Goal: Task Accomplishment & Management: Use online tool/utility

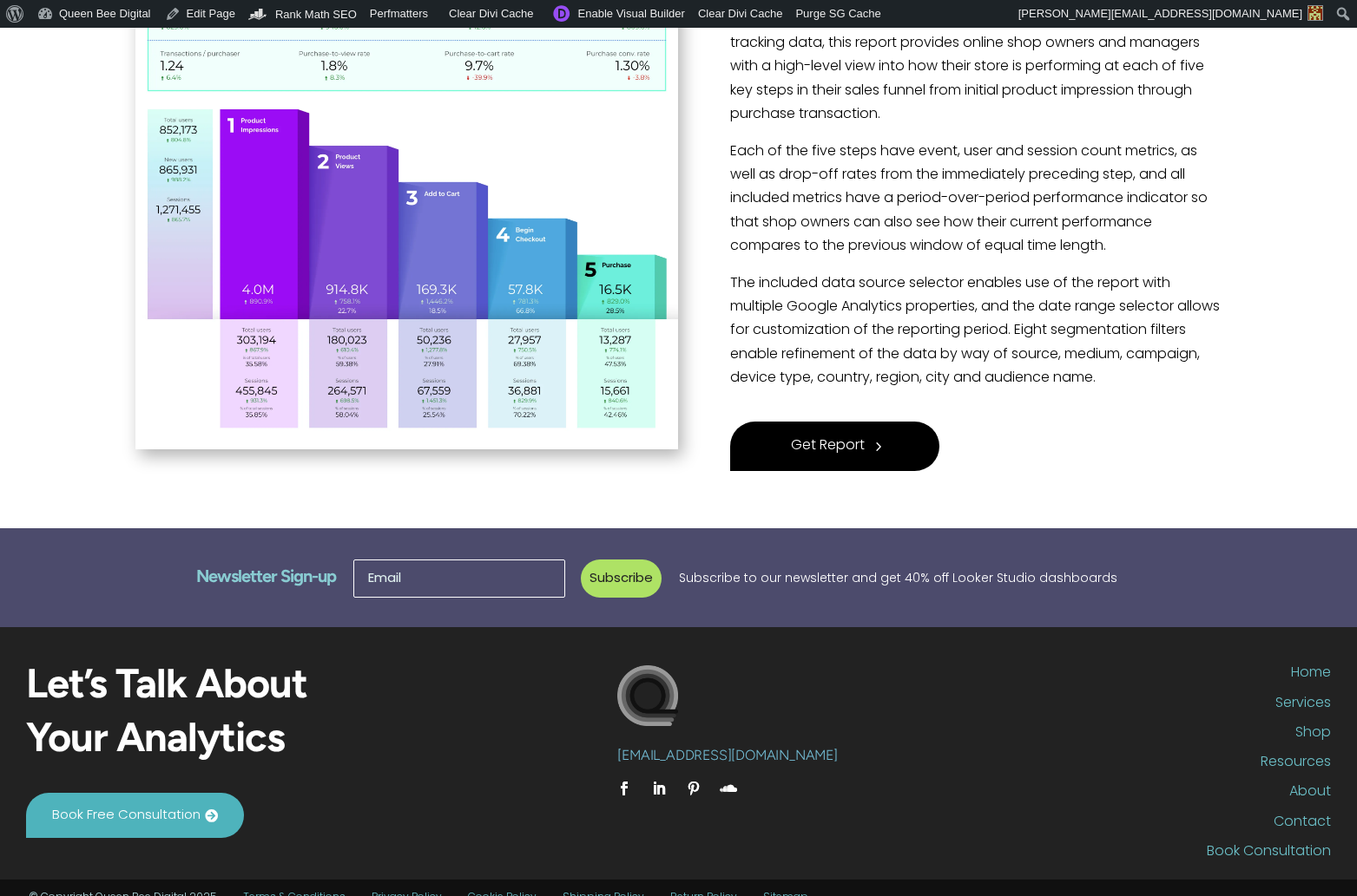
scroll to position [514, 0]
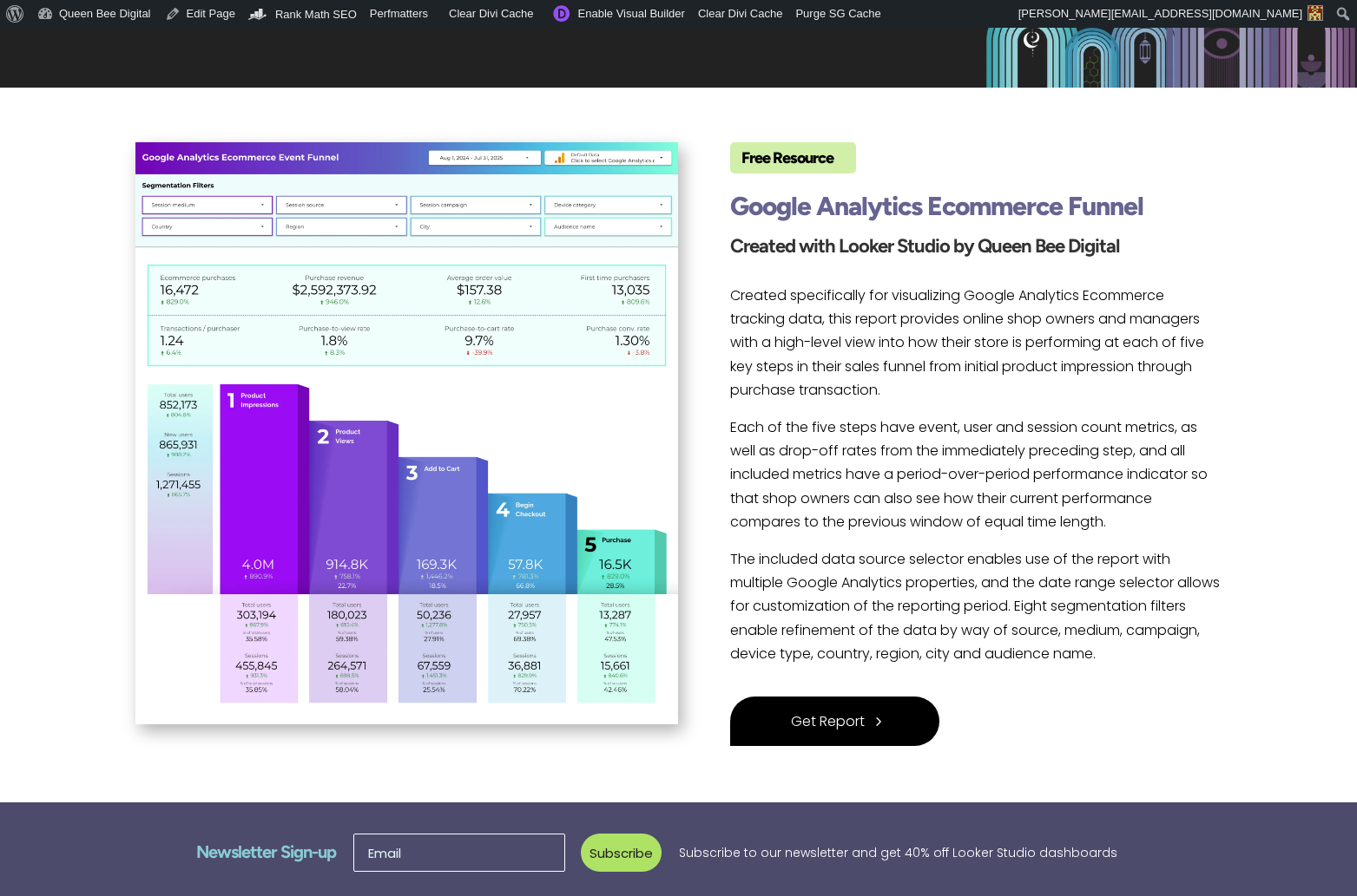
scroll to position [249, 4]
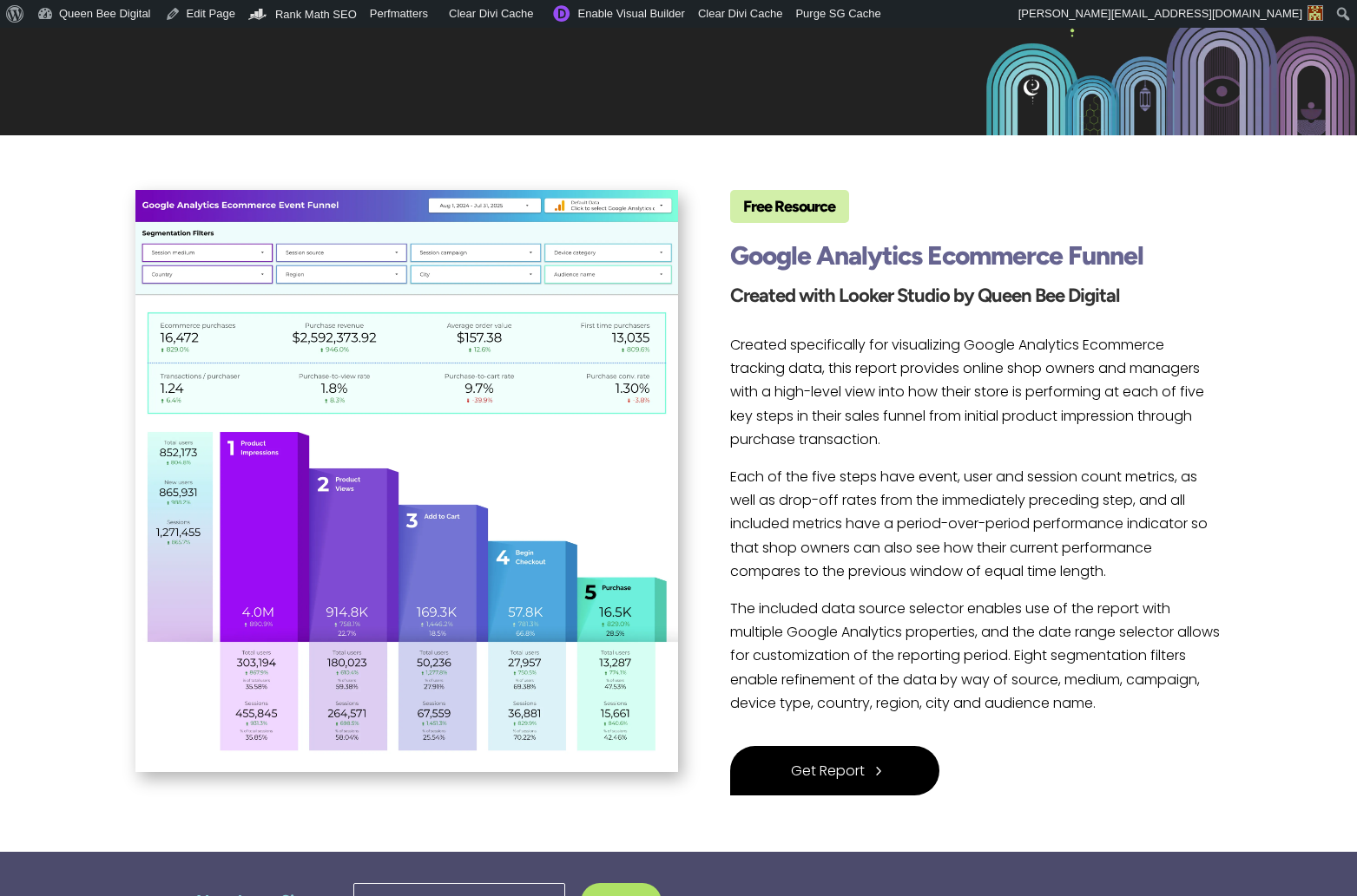
scroll to position [198, 0]
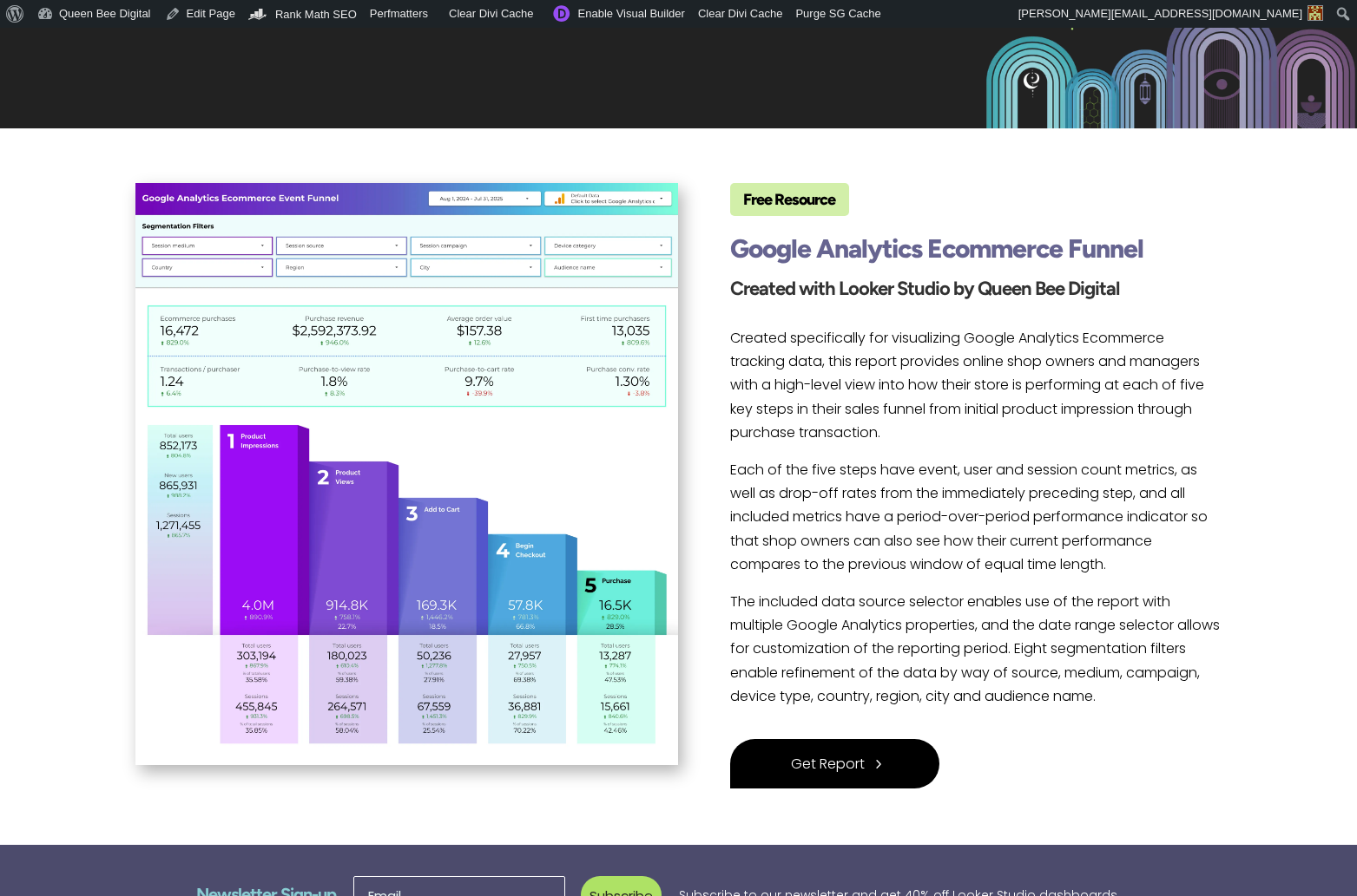
click at [839, 757] on span "Get Report" at bounding box center [828, 764] width 74 height 24
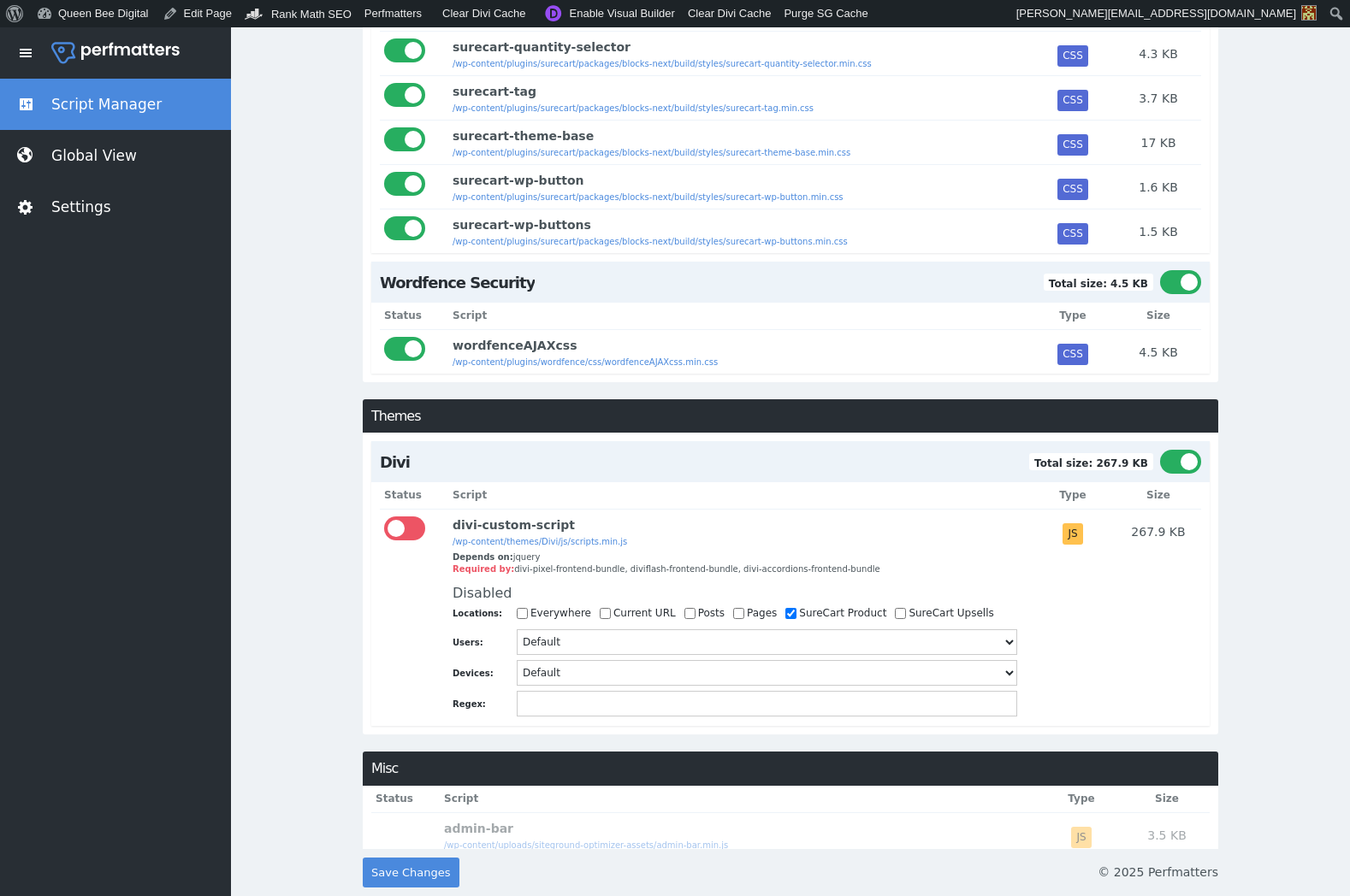
scroll to position [2529, 0]
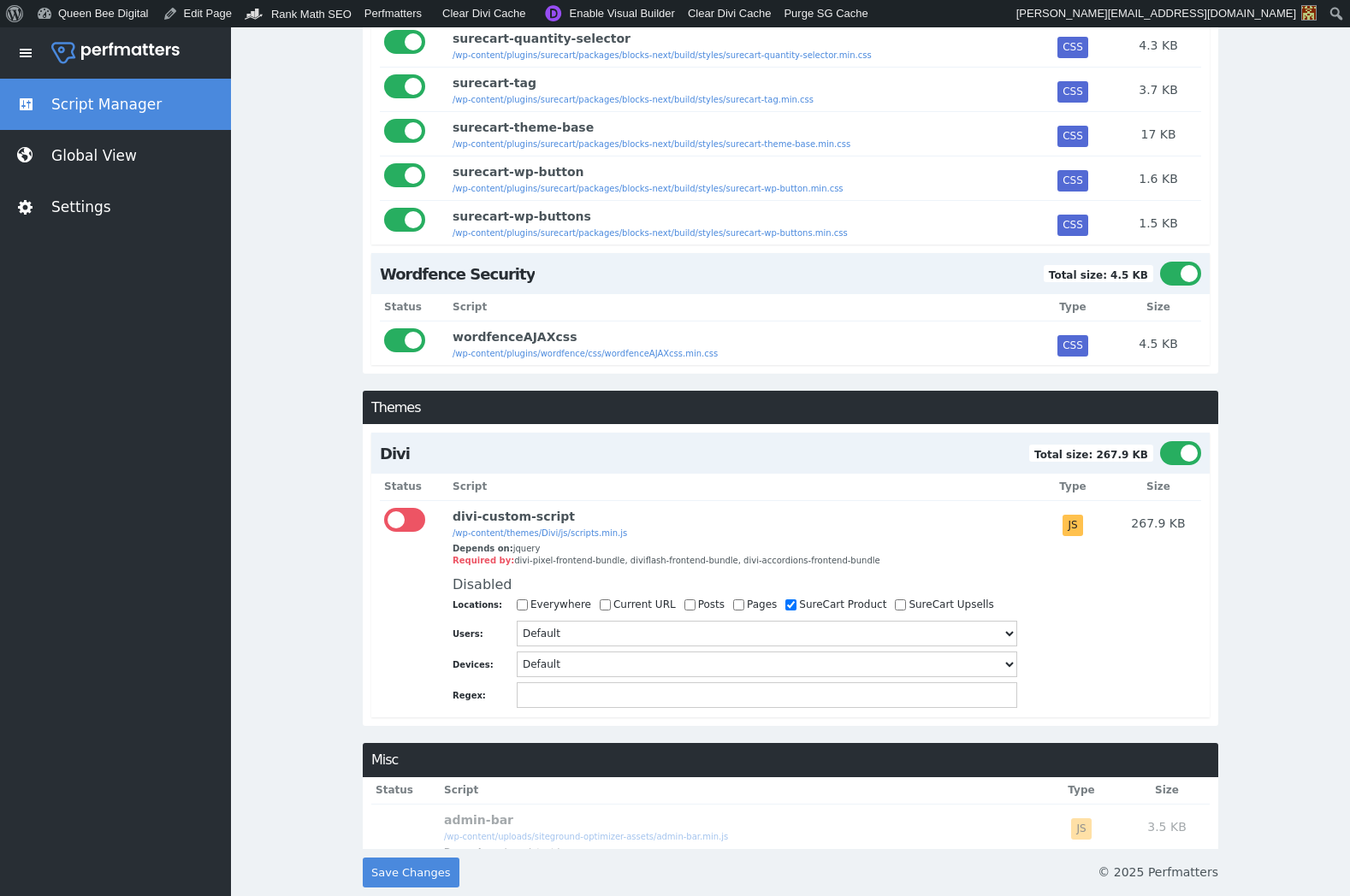
click at [414, 532] on div at bounding box center [404, 520] width 41 height 24
click at [384, 507] on input "checkbox" at bounding box center [384, 507] width 0 height 0
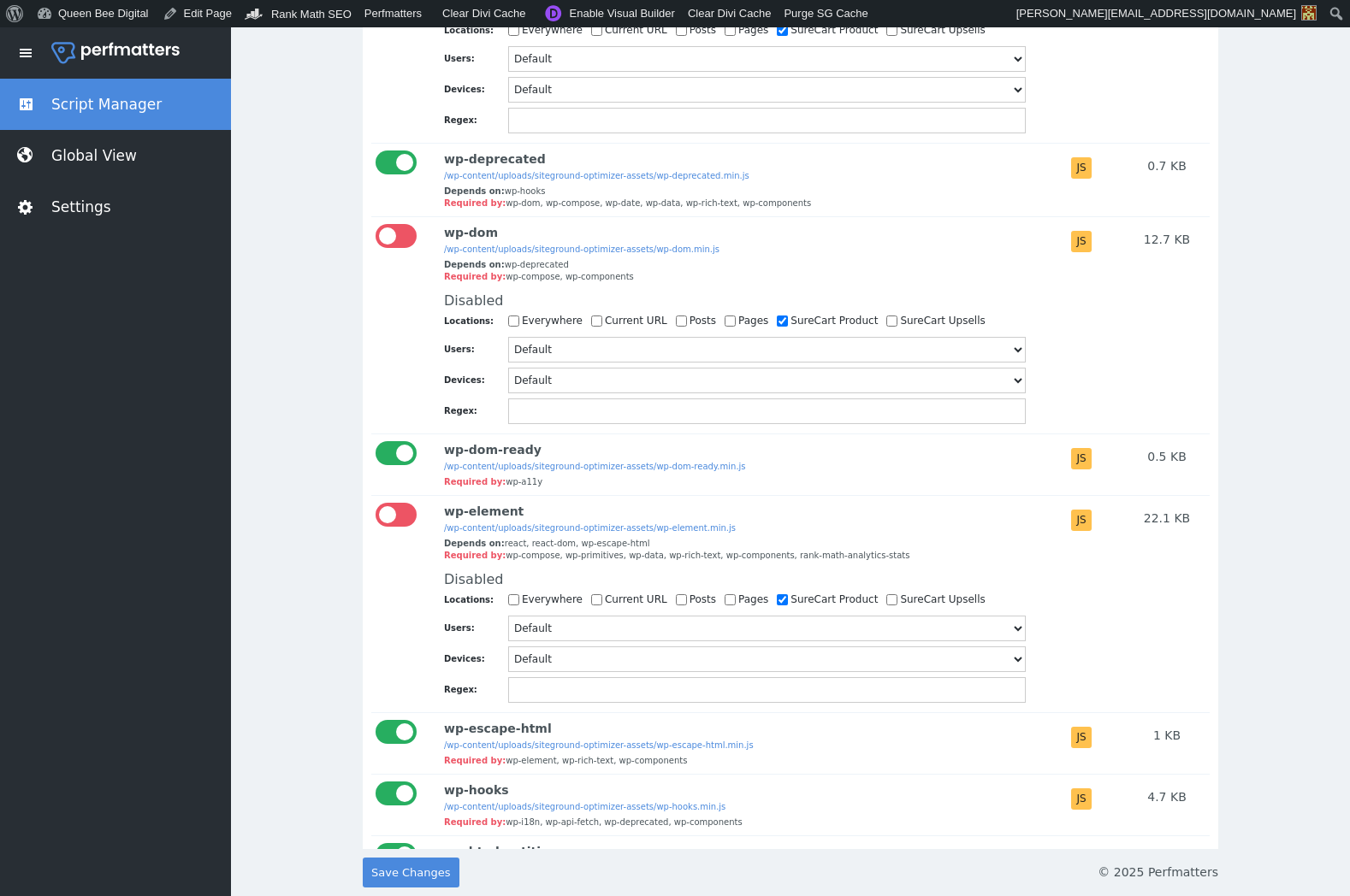
scroll to position [8144, 0]
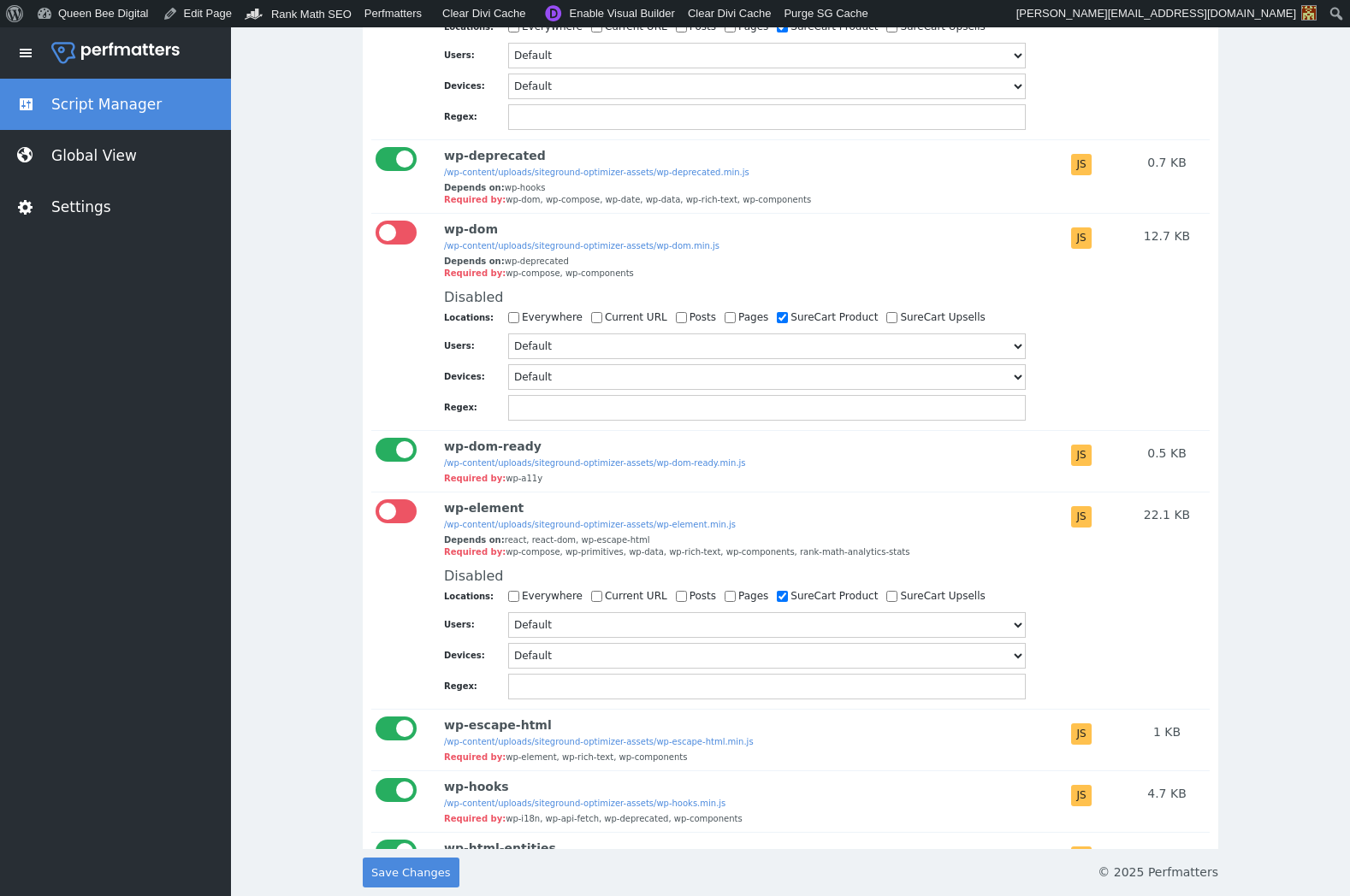
click at [400, 523] on div at bounding box center [396, 511] width 41 height 24
click at [376, 499] on input "checkbox" at bounding box center [376, 499] width 0 height 0
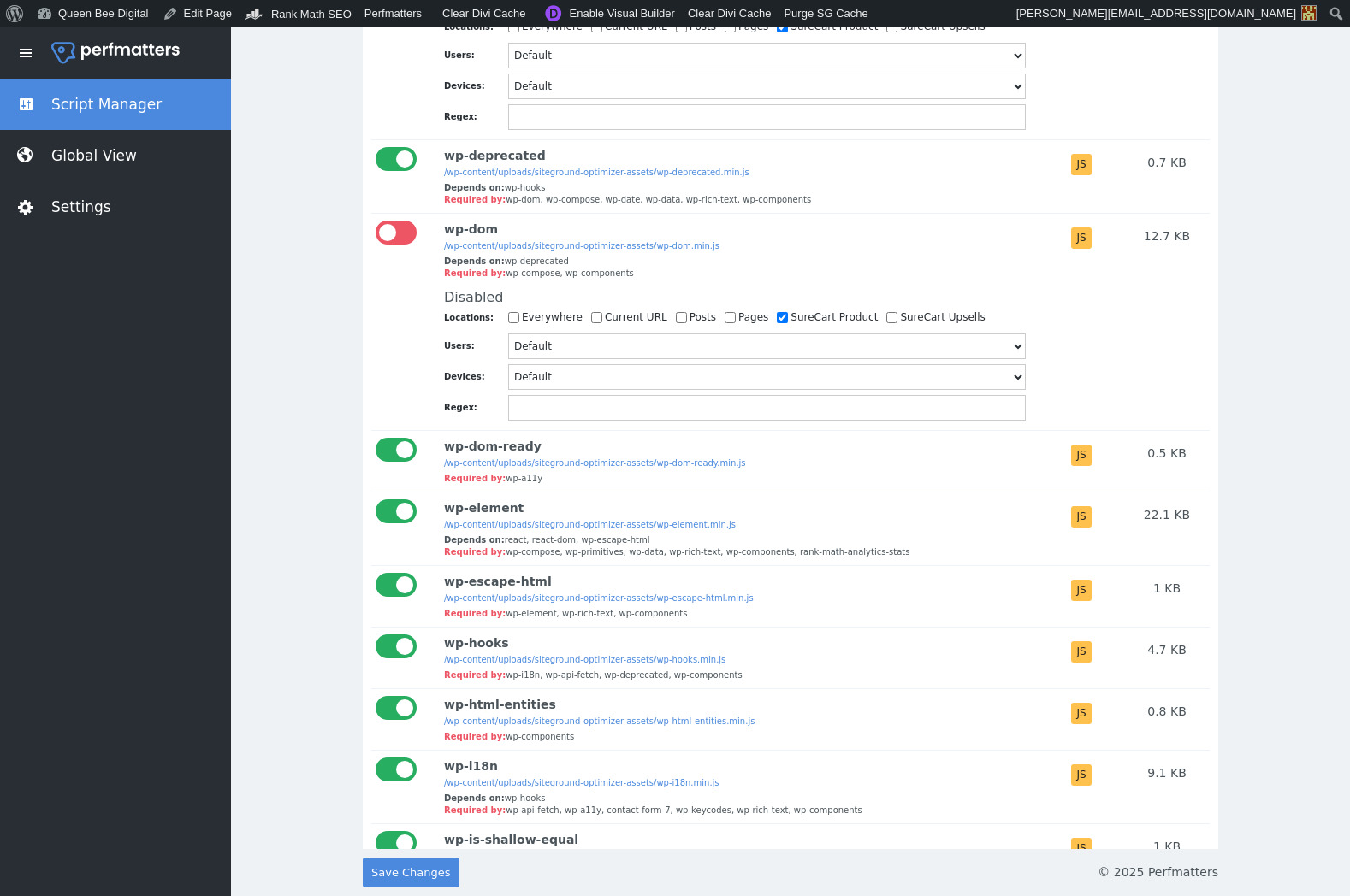
click at [392, 244] on div at bounding box center [396, 232] width 41 height 24
click at [376, 220] on input "checkbox" at bounding box center [376, 220] width 0 height 0
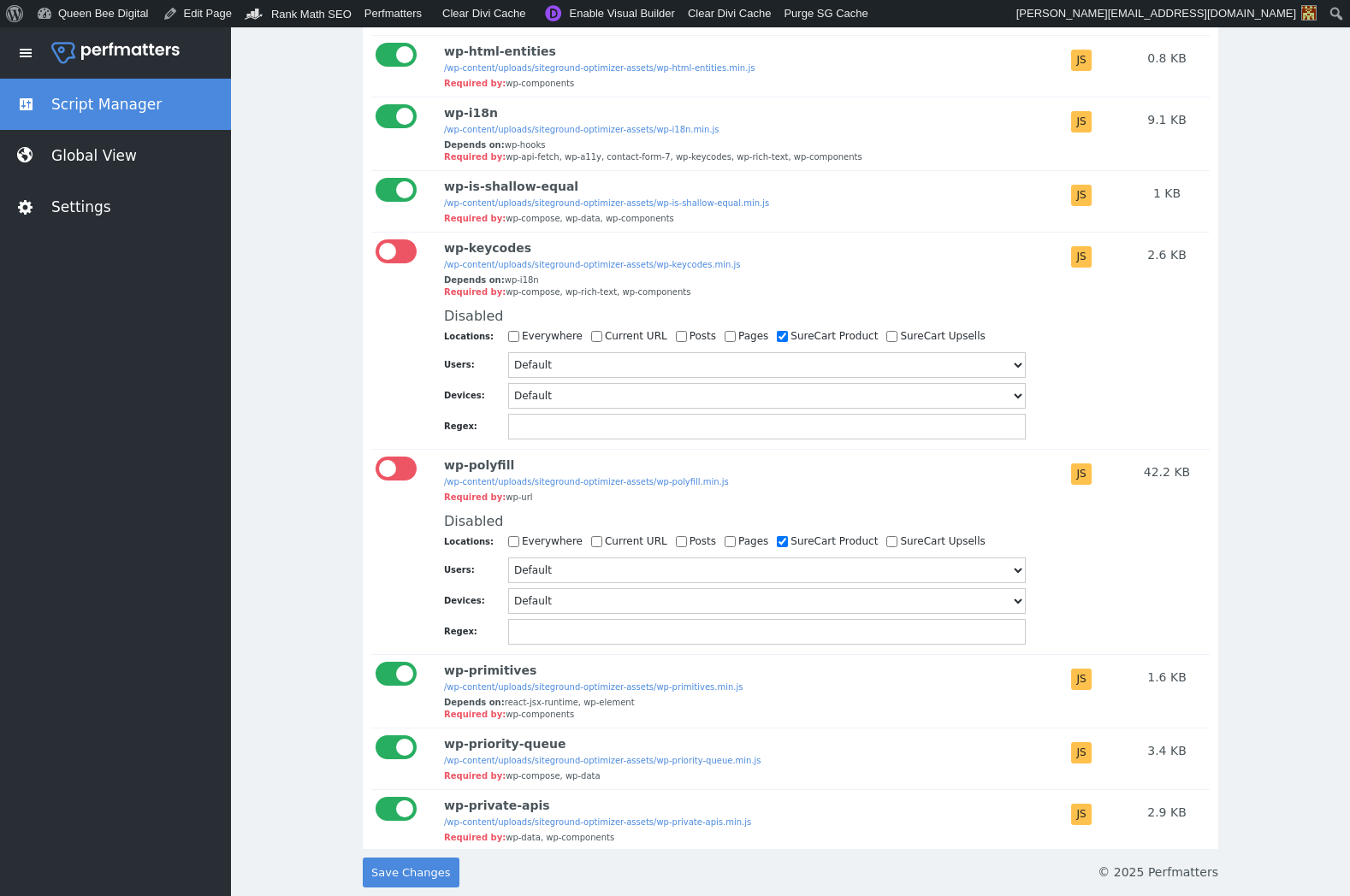
scroll to position [8674, 0]
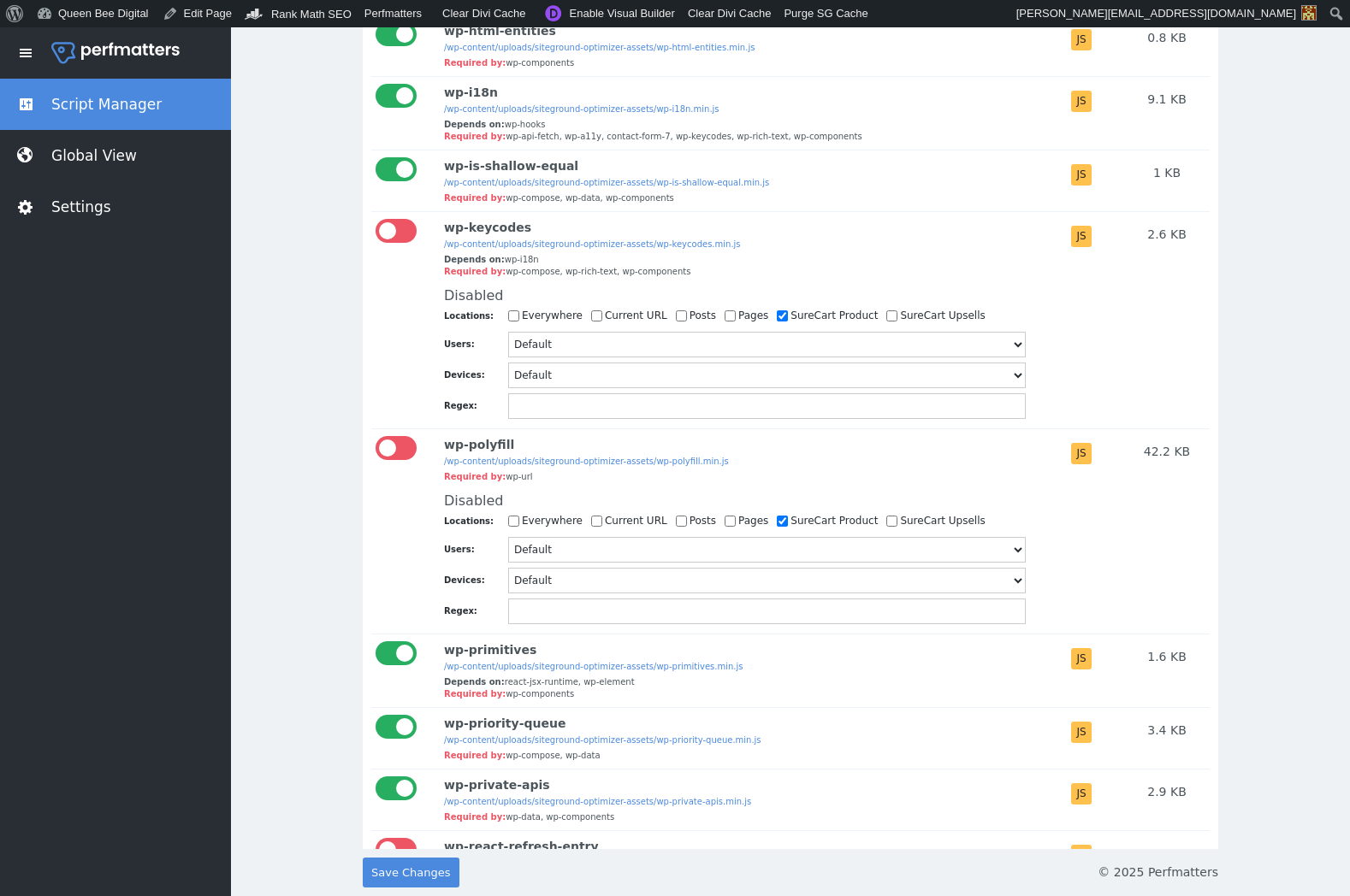
click at [395, 460] on div at bounding box center [396, 448] width 41 height 24
click at [376, 436] on input "checkbox" at bounding box center [376, 436] width 0 height 0
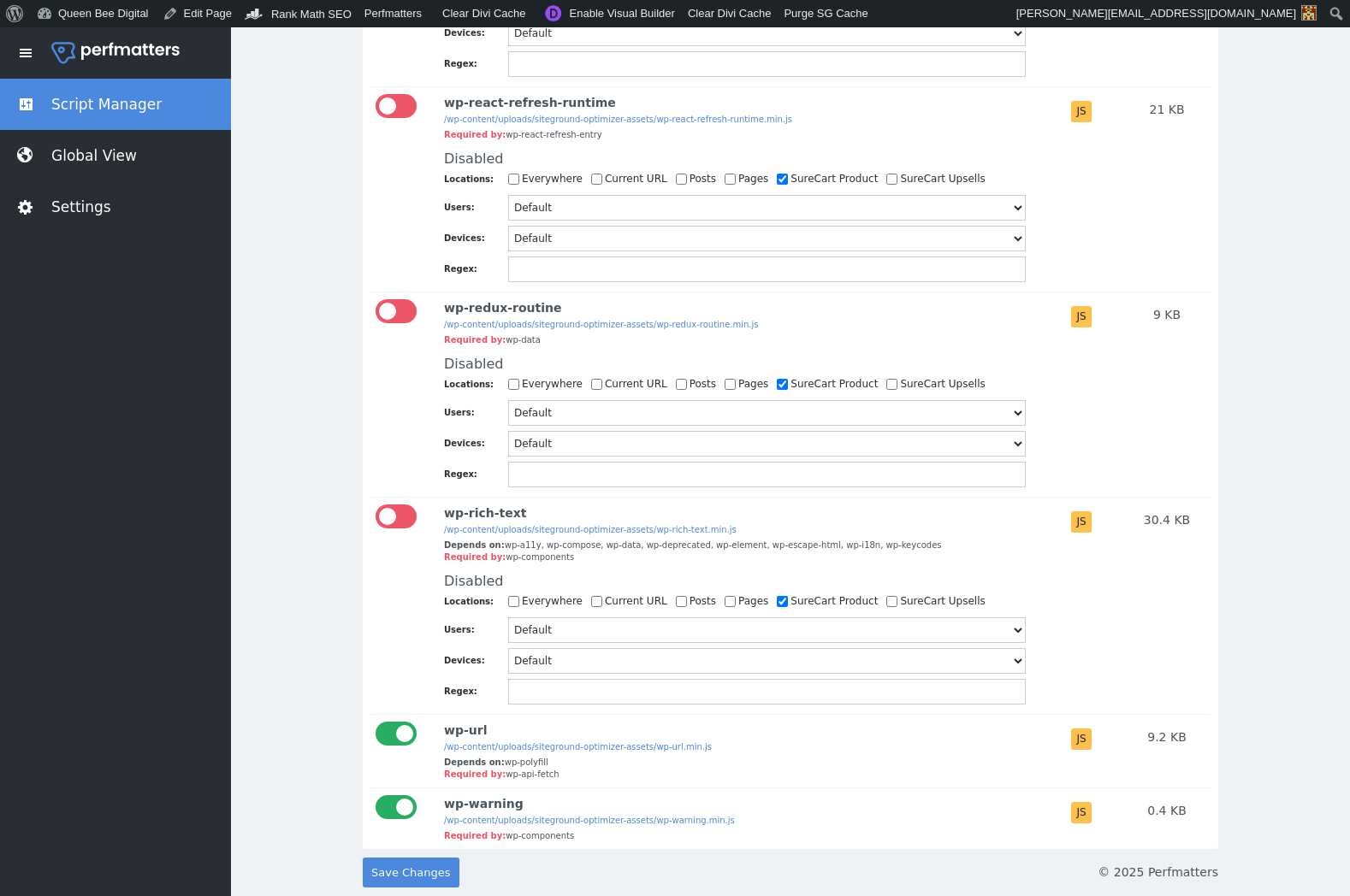
scroll to position [9522, 0]
click at [415, 879] on span "Save Changes" at bounding box center [411, 873] width 80 height 30
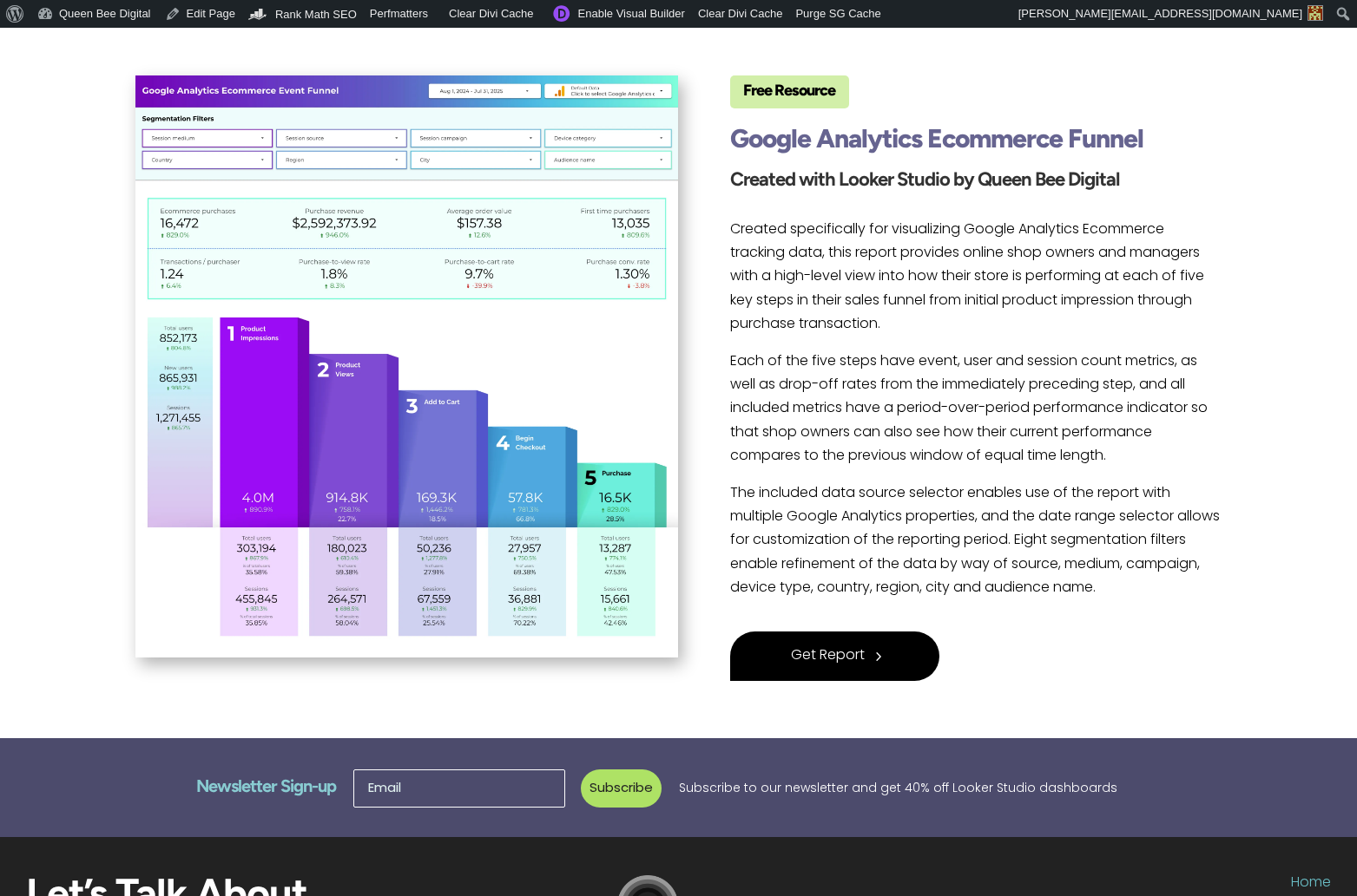
scroll to position [312, 0]
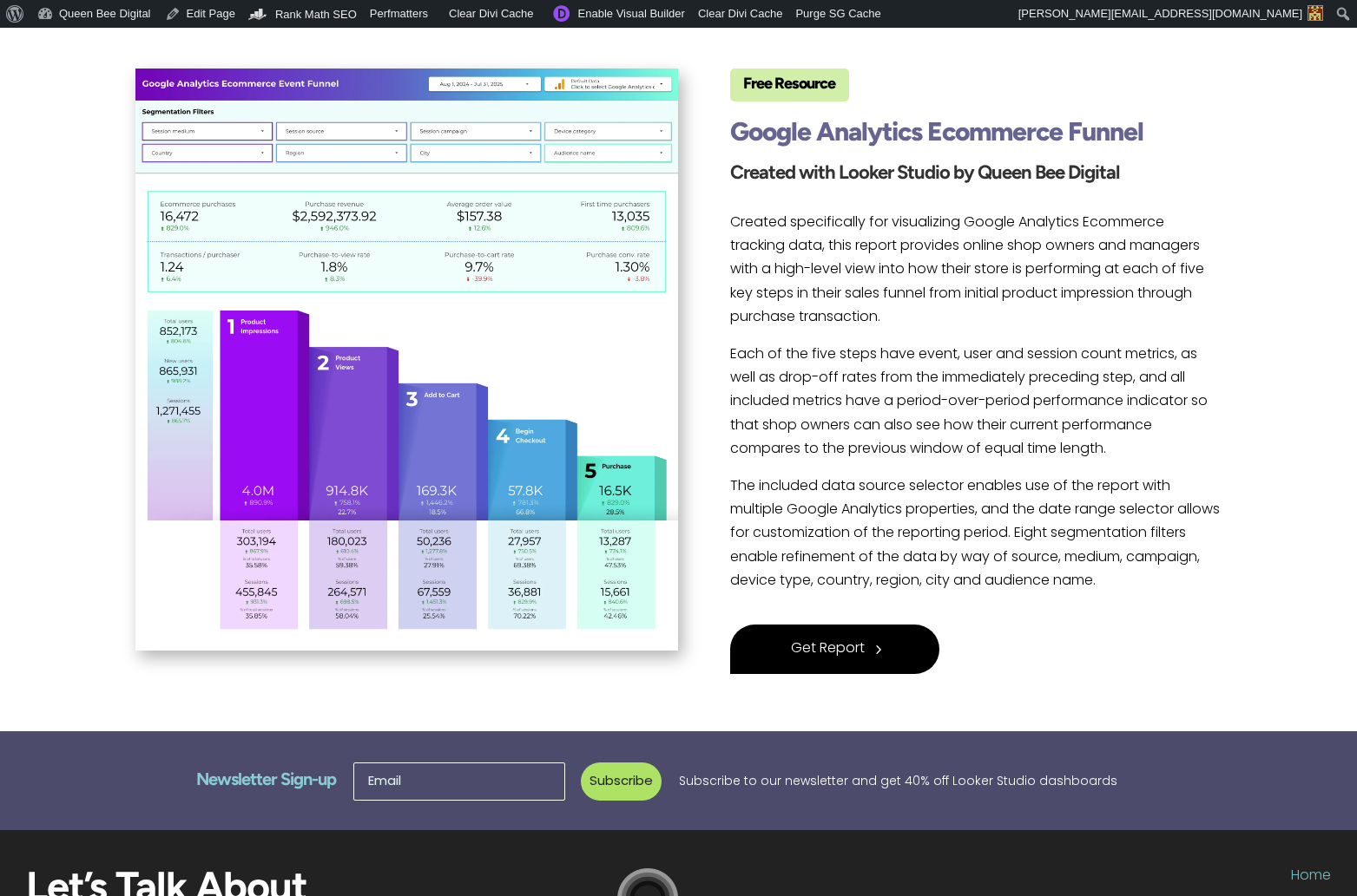
click at [837, 644] on span "Get Report" at bounding box center [828, 649] width 74 height 24
click at [839, 10] on link "Purge SG Cache" at bounding box center [838, 13] width 98 height 27
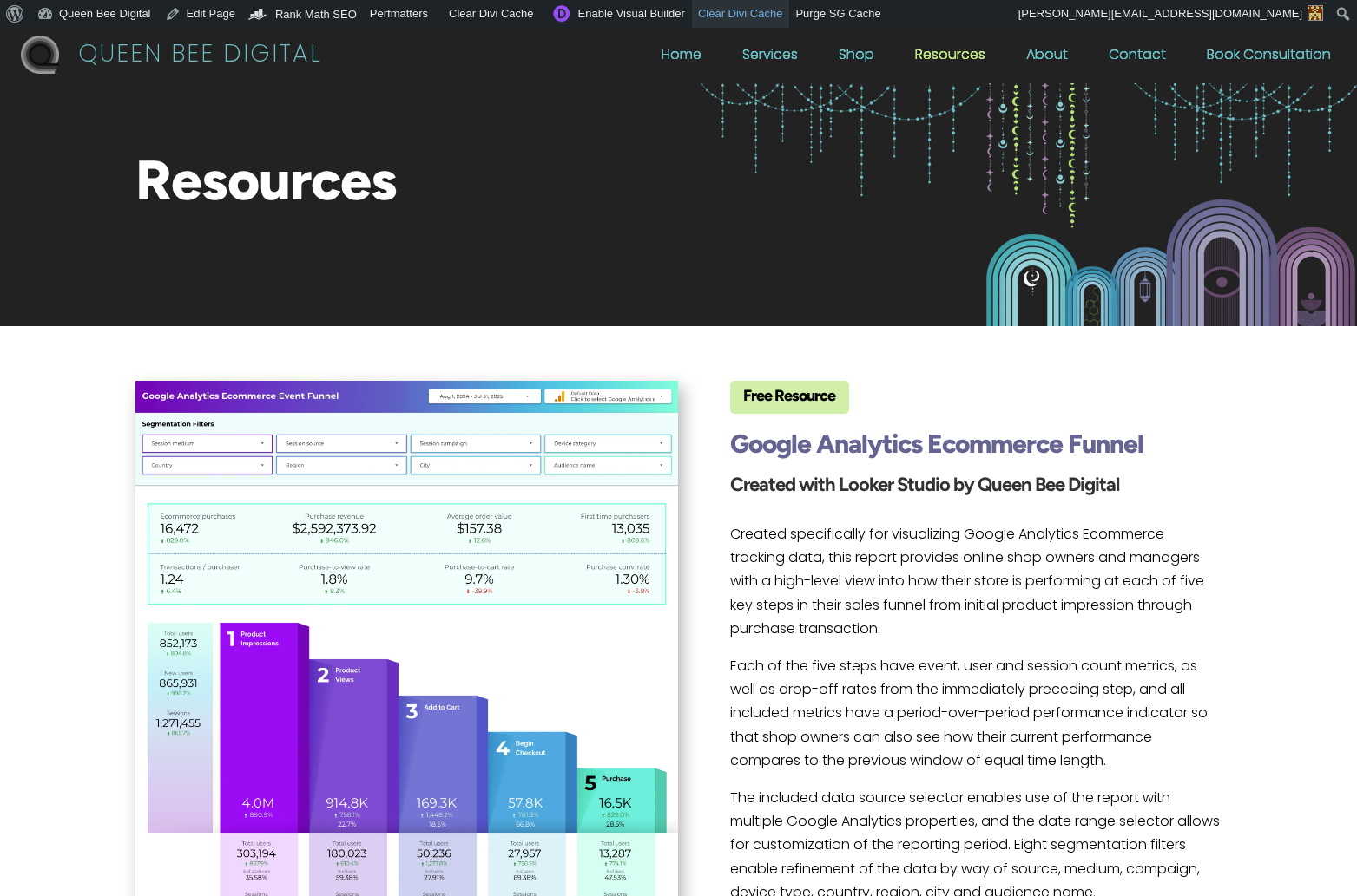
click at [742, 9] on span "Clear Divi Cache" at bounding box center [741, 13] width 85 height 13
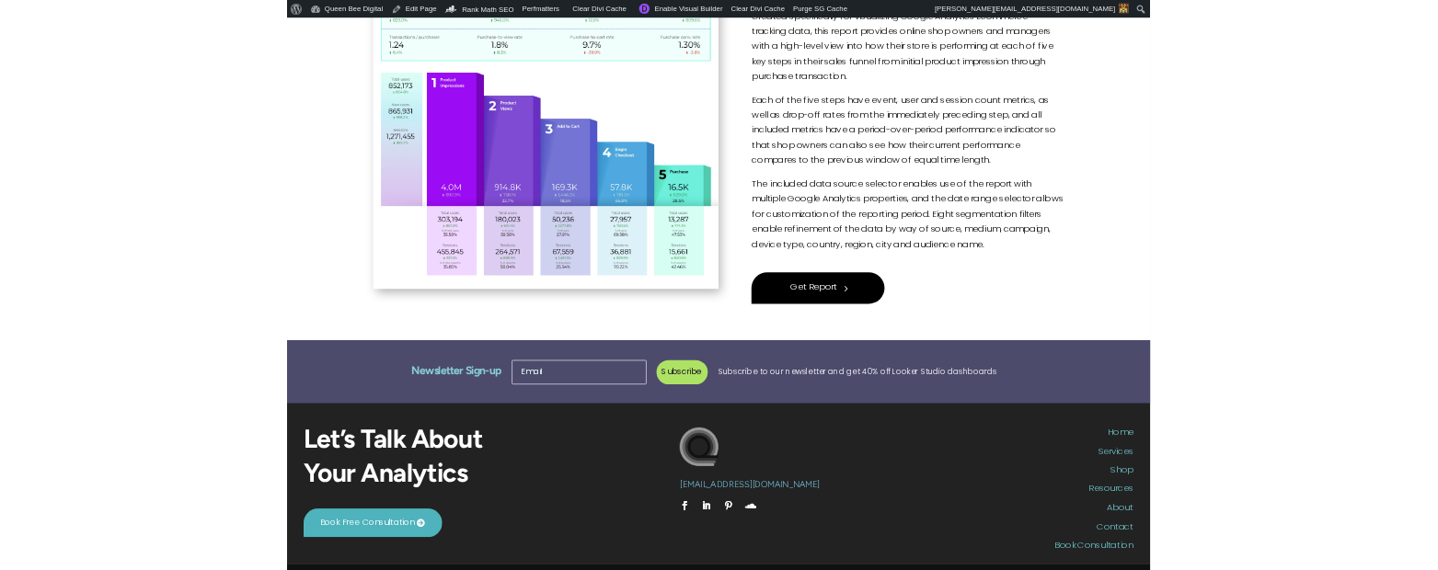
scroll to position [569, 0]
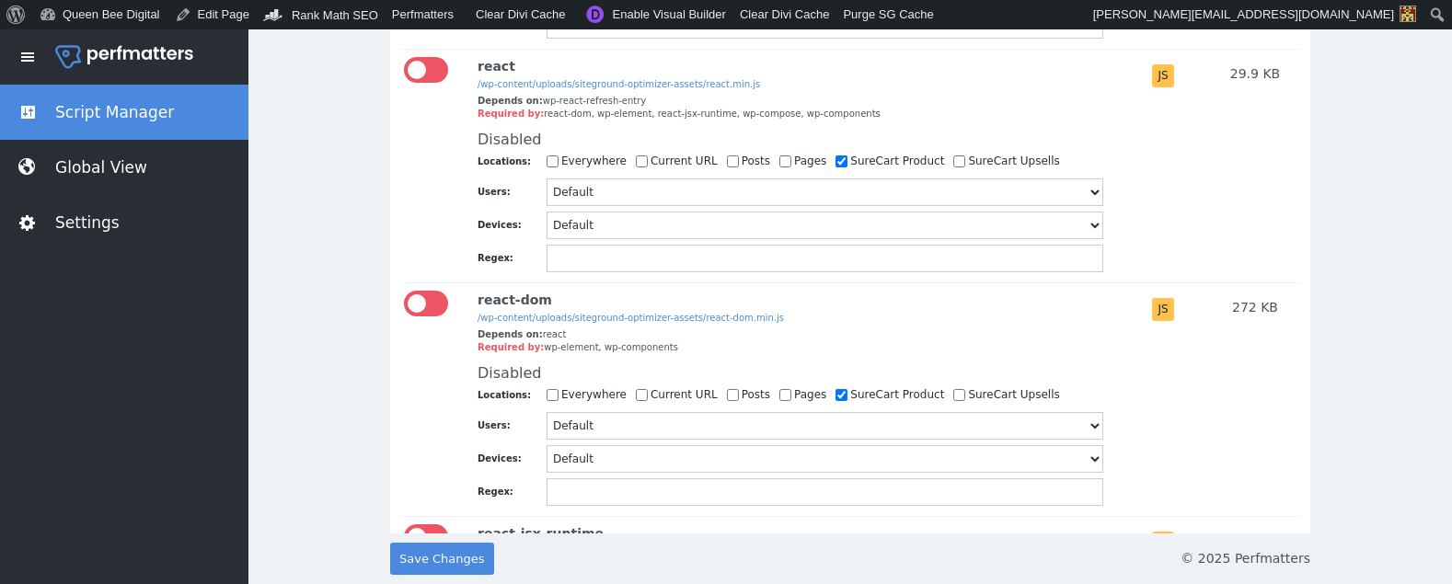
scroll to position [6066, 0]
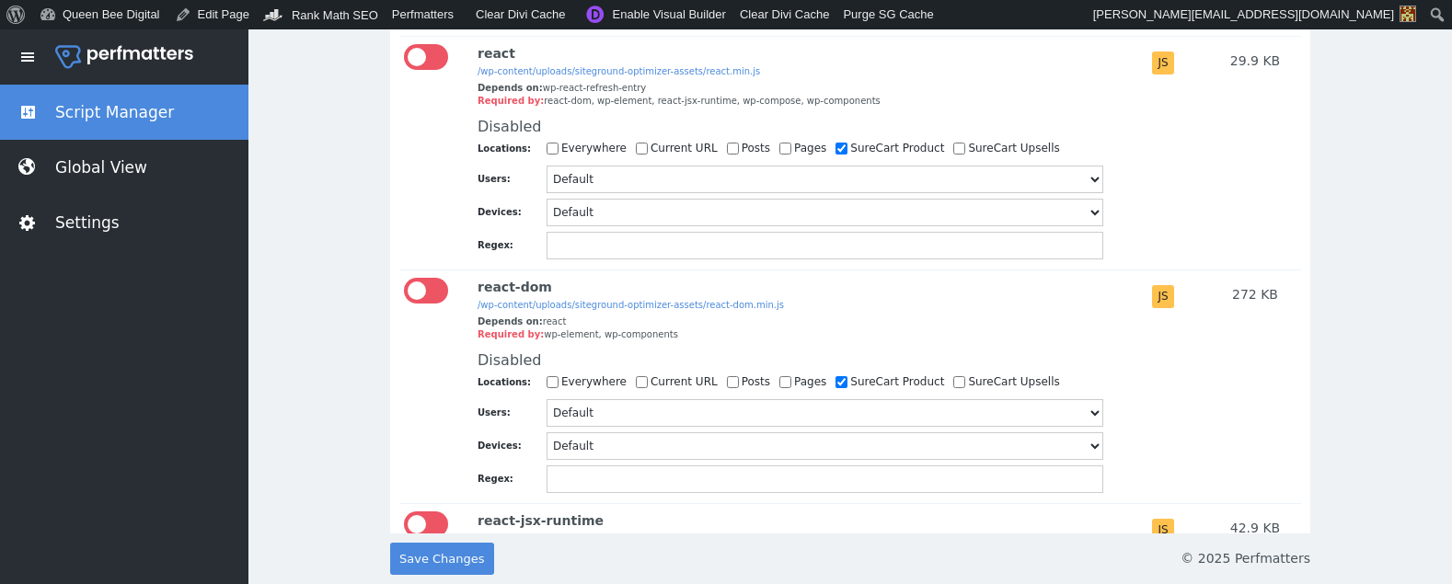
click at [408, 70] on div at bounding box center [426, 57] width 44 height 26
click at [404, 44] on input "checkbox" at bounding box center [404, 44] width 0 height 0
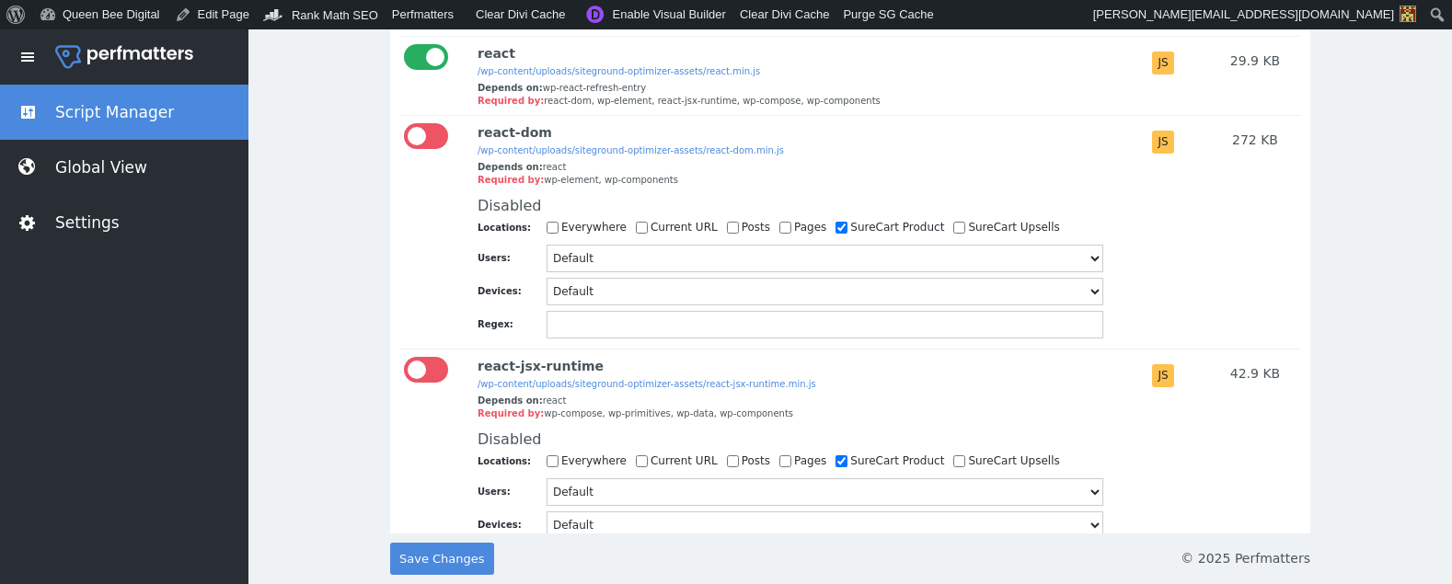
click at [416, 149] on div at bounding box center [426, 136] width 44 height 26
click at [404, 123] on input "checkbox" at bounding box center [404, 123] width 0 height 0
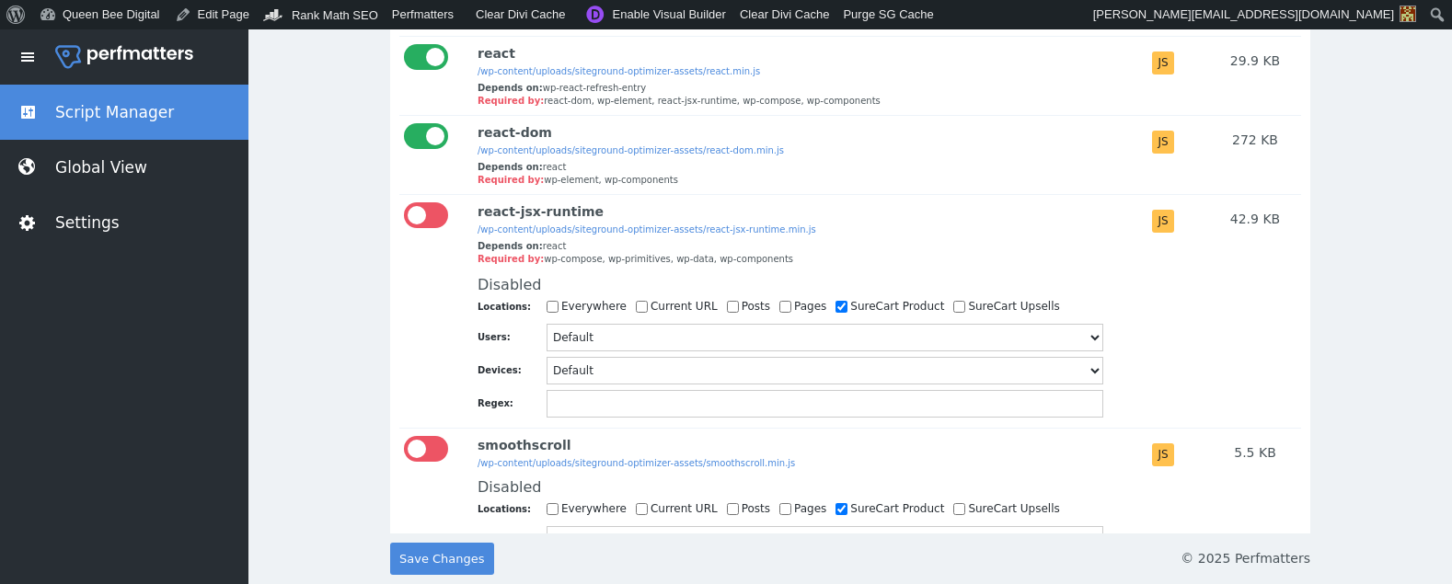
click at [420, 228] on div at bounding box center [426, 215] width 44 height 26
click at [404, 202] on input "checkbox" at bounding box center [404, 202] width 0 height 0
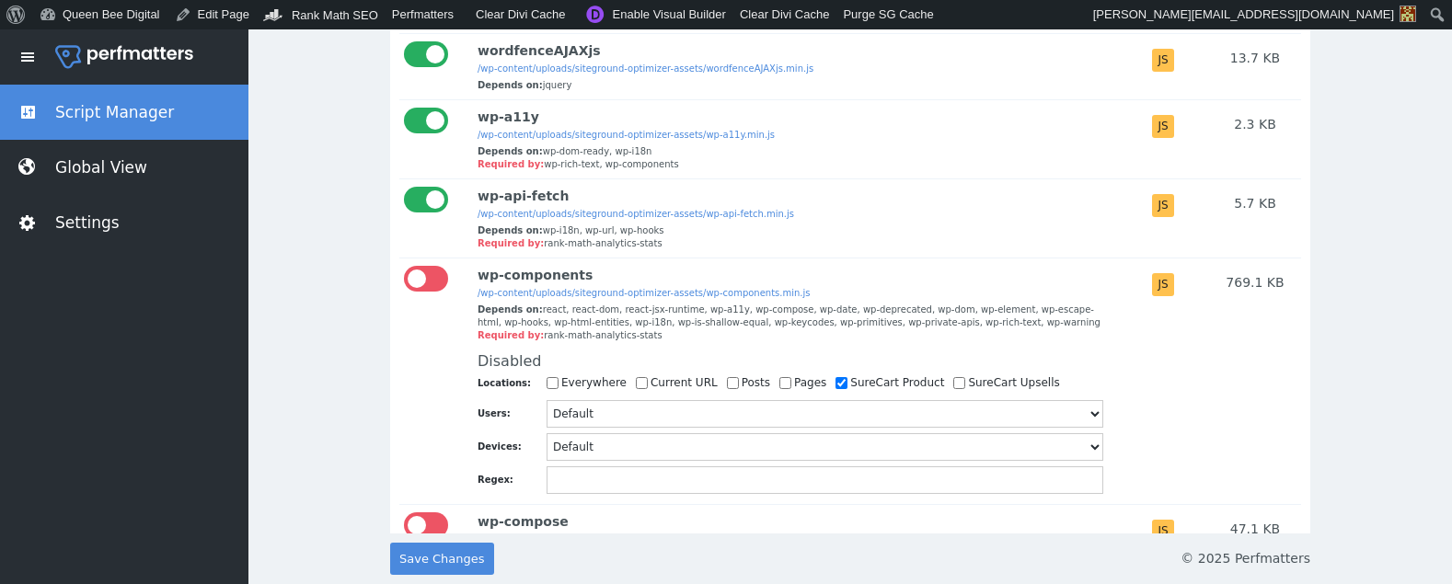
scroll to position [7090, 0]
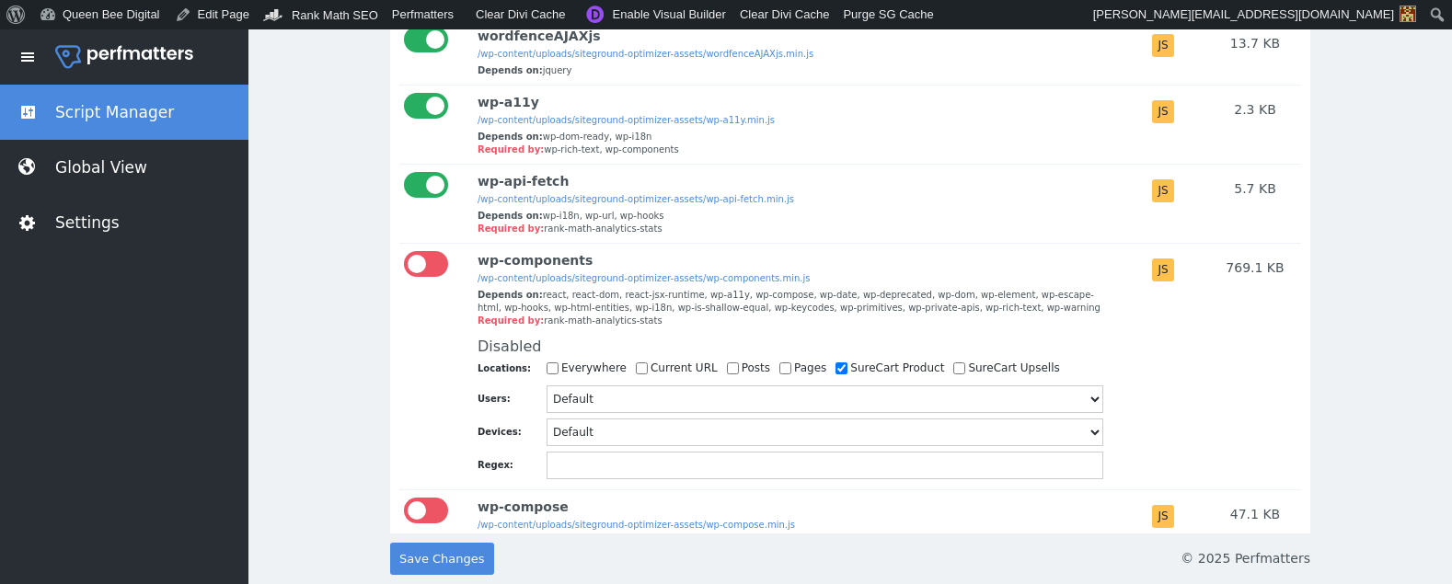
click at [419, 277] on div at bounding box center [426, 264] width 44 height 26
click at [404, 251] on input "checkbox" at bounding box center [404, 251] width 0 height 0
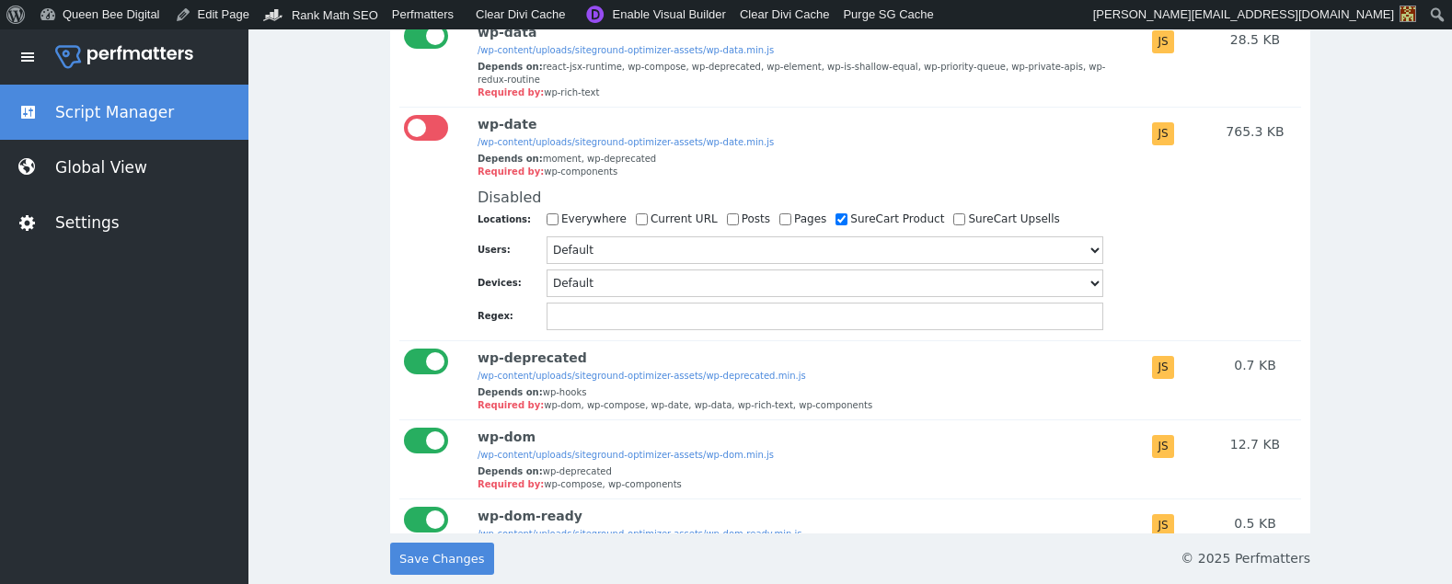
scroll to position [7657, 0]
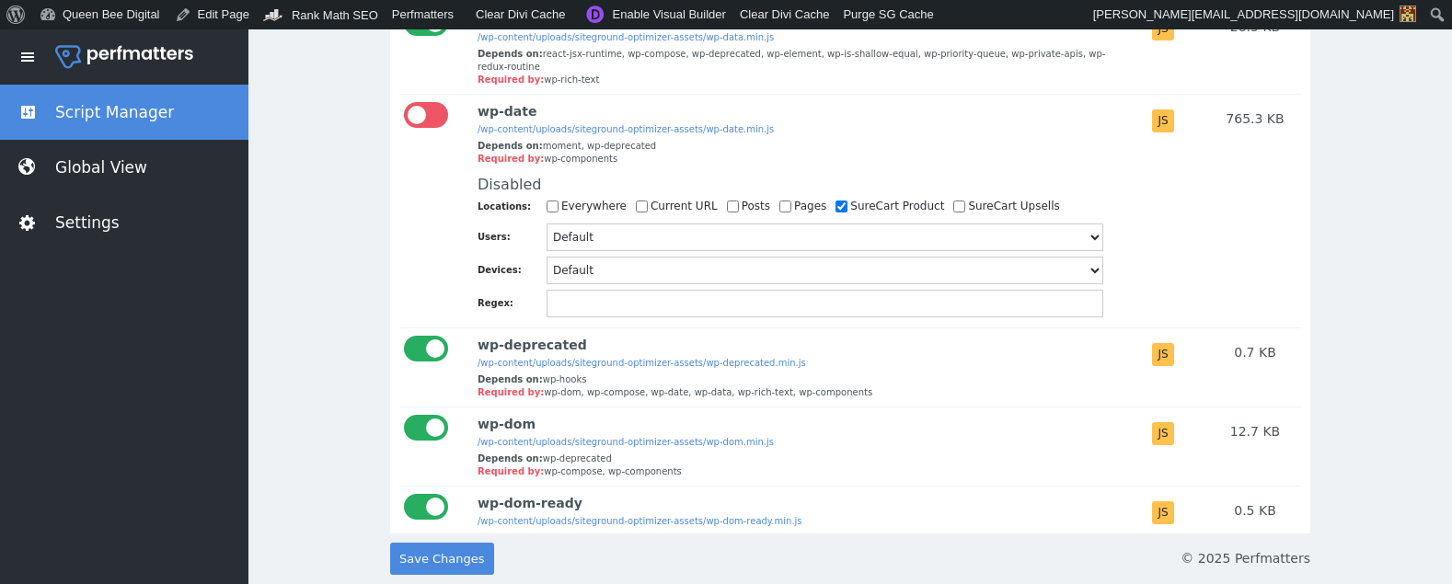
click at [421, 128] on div at bounding box center [426, 115] width 44 height 26
click at [404, 102] on input "checkbox" at bounding box center [404, 102] width 0 height 0
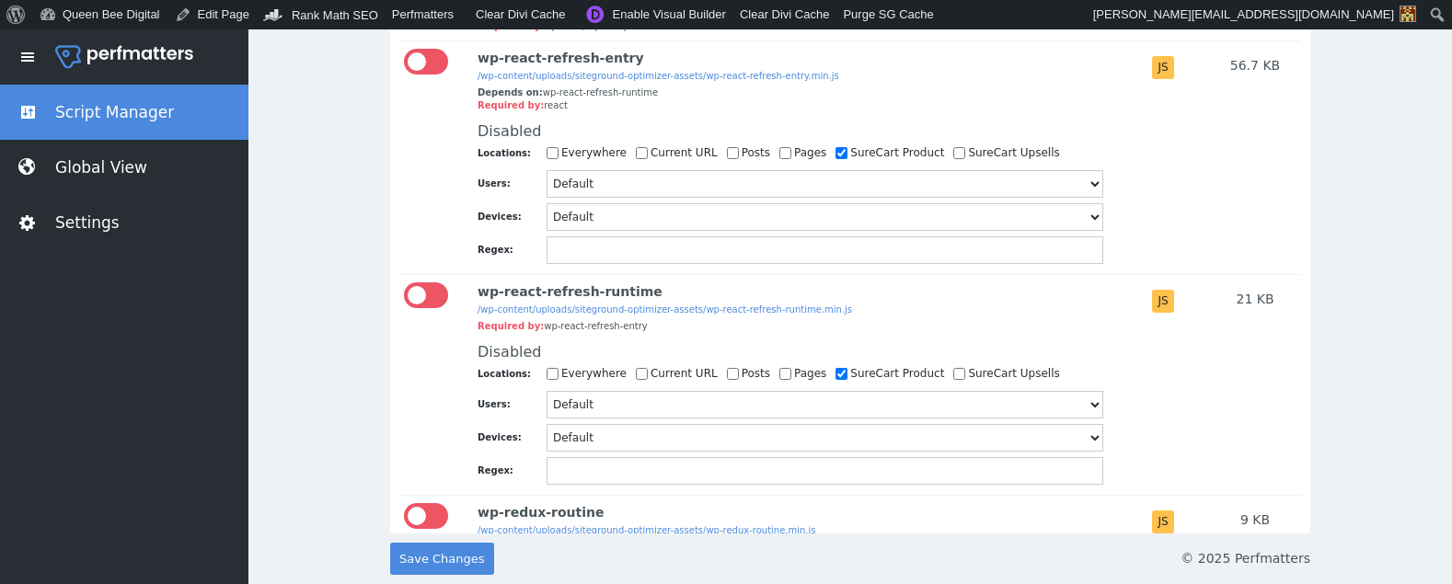
scroll to position [8948, 0]
click at [430, 308] on div at bounding box center [426, 295] width 44 height 26
click at [404, 282] on input "checkbox" at bounding box center [404, 282] width 0 height 0
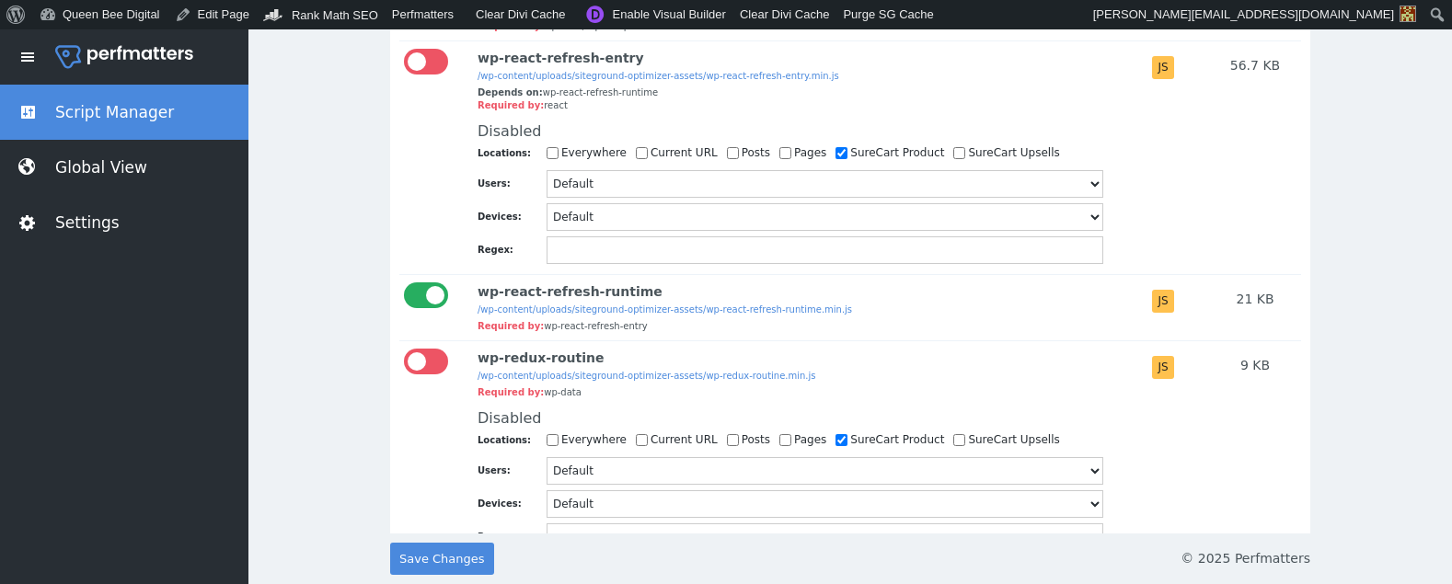
click at [430, 374] on div at bounding box center [426, 362] width 44 height 26
click at [404, 349] on input "checkbox" at bounding box center [404, 349] width 0 height 0
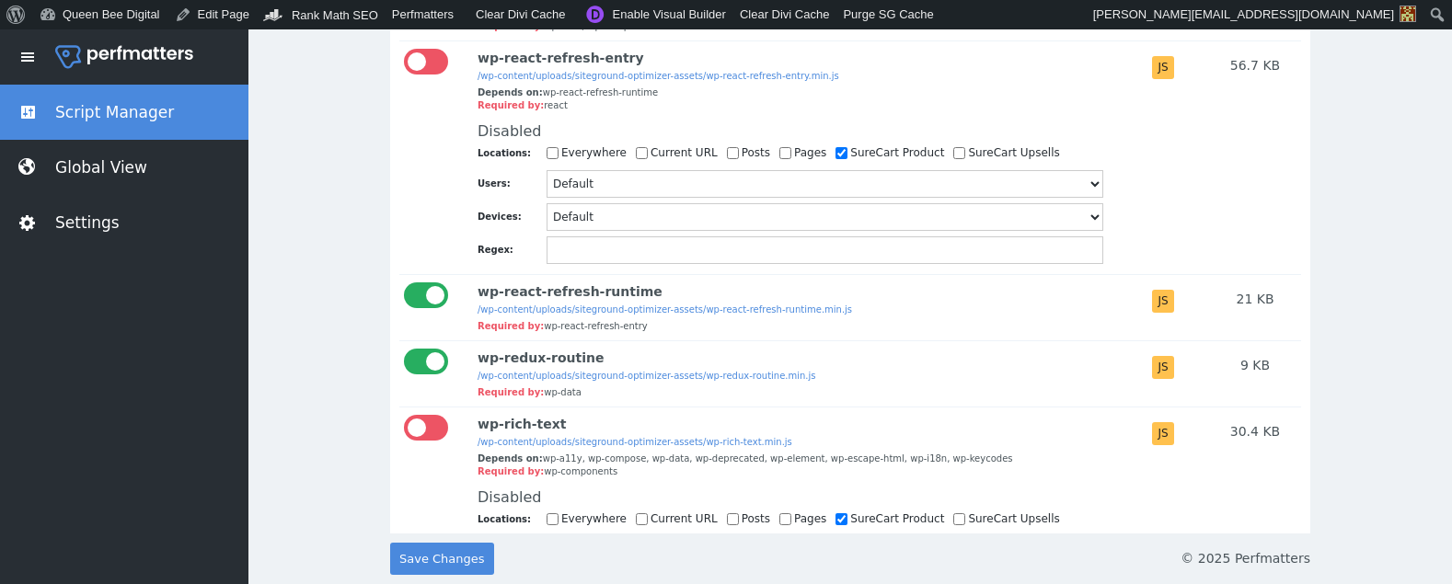
click at [429, 75] on div at bounding box center [426, 62] width 44 height 26
click at [404, 49] on input "checkbox" at bounding box center [404, 49] width 0 height 0
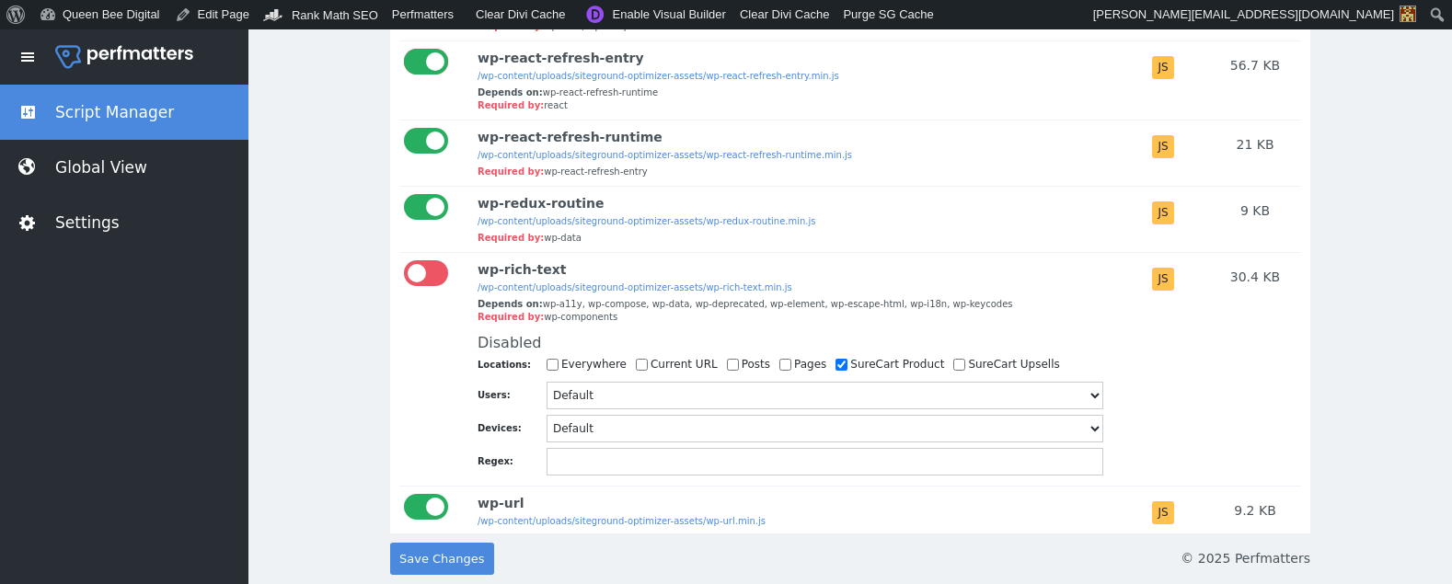
scroll to position [9084, 0]
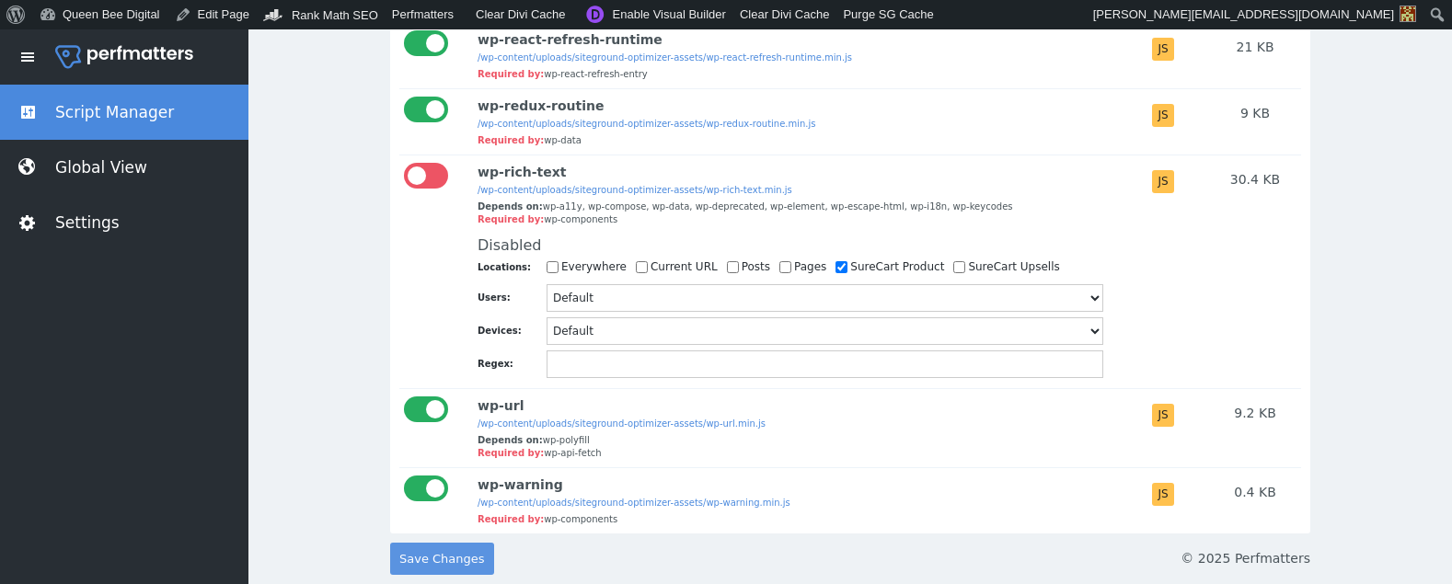
click at [424, 557] on span "Save Changes" at bounding box center [442, 559] width 86 height 32
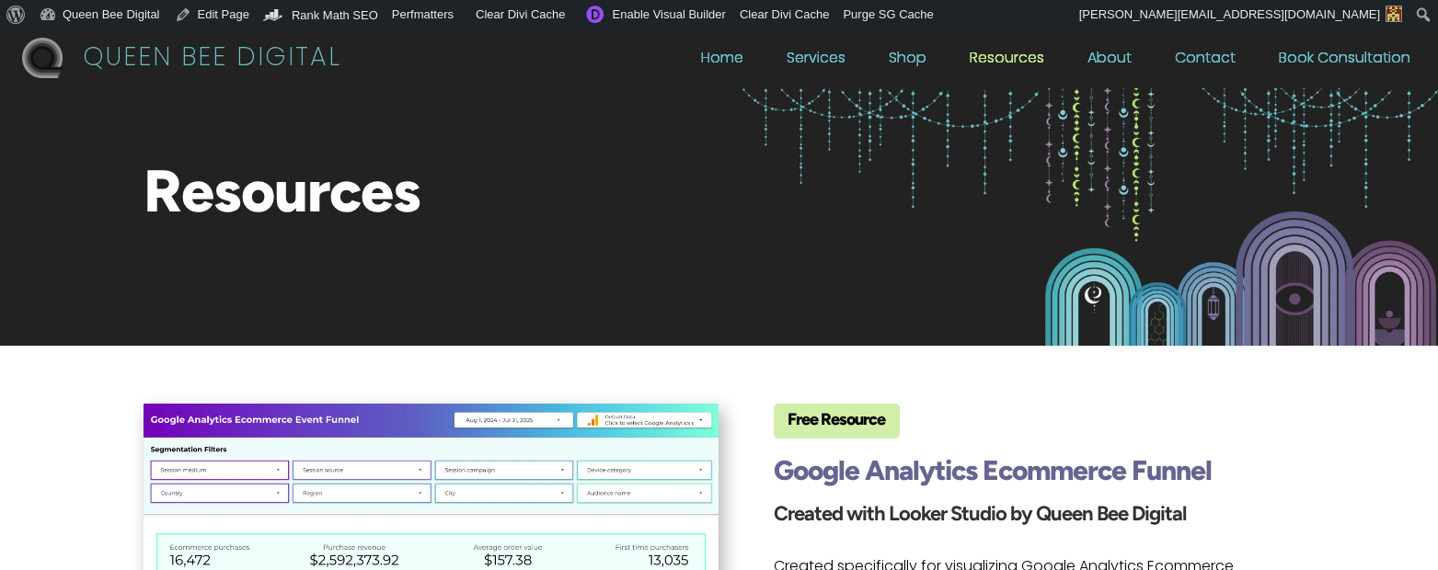
click at [994, 501] on div "Google Analytics Ecommerce Funnel" at bounding box center [1034, 471] width 520 height 65
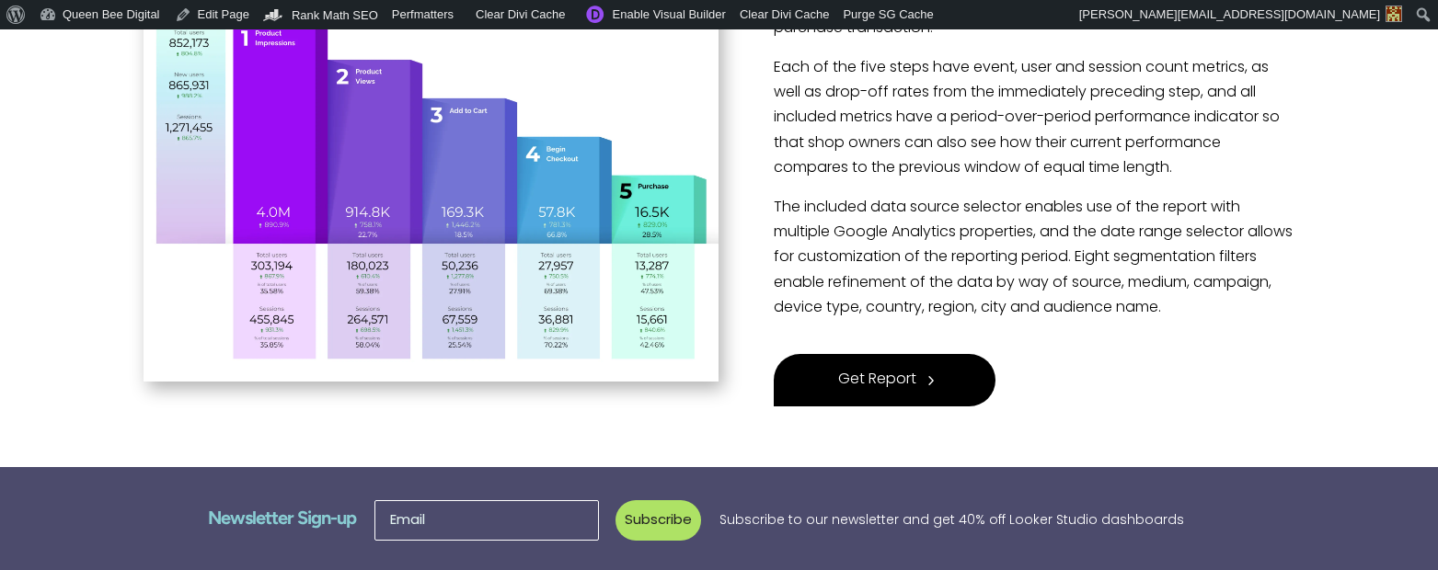
scroll to position [648, 0]
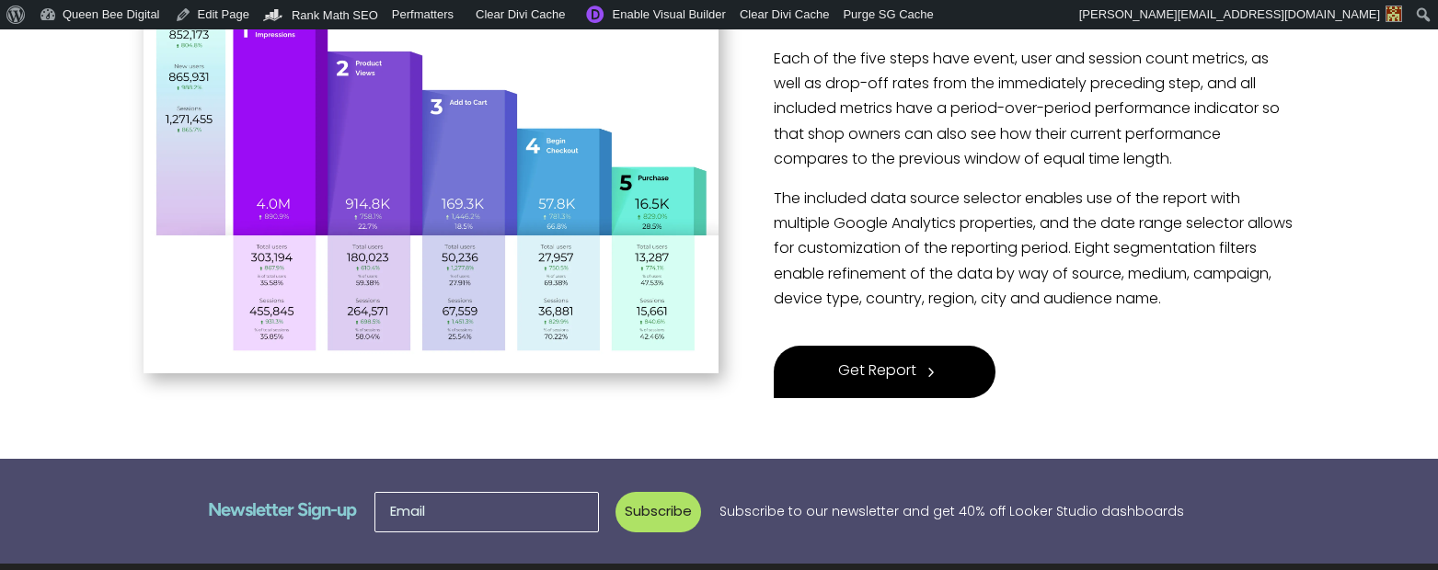
click at [879, 374] on span "Get Report" at bounding box center [877, 372] width 78 height 25
click at [916, 372] on span "5" at bounding box center [930, 373] width 28 height 28
click at [927, 16] on link "Purge SG Cache" at bounding box center [888, 14] width 104 height 29
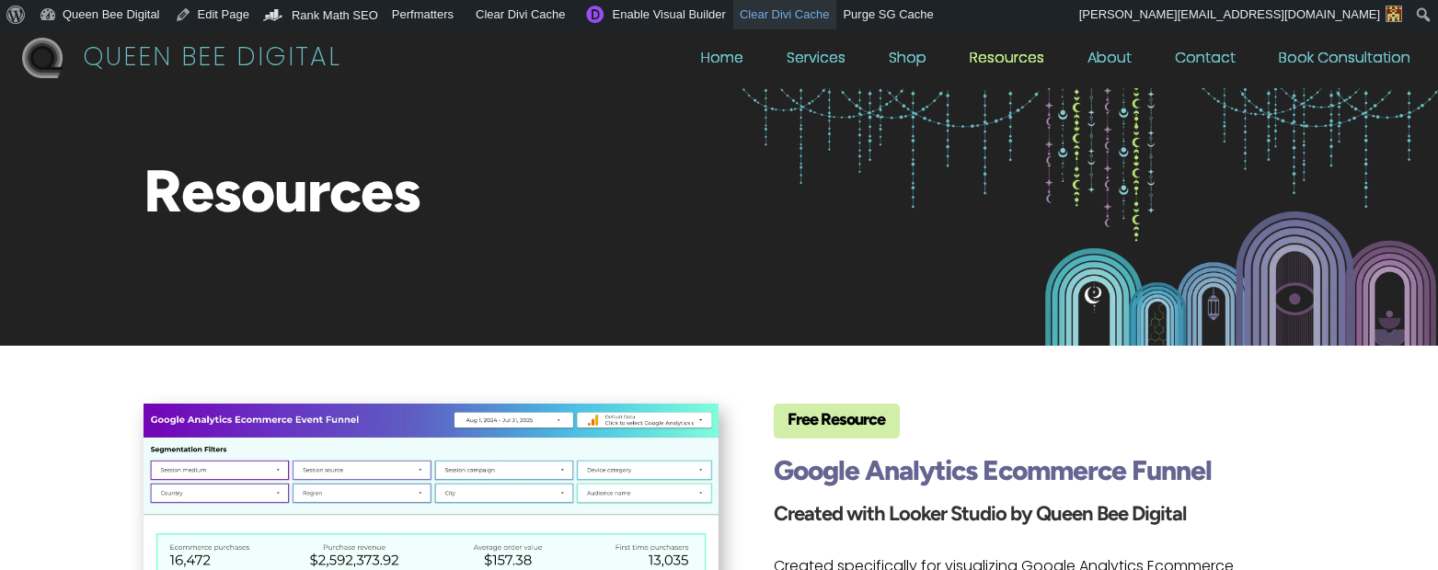
click at [820, 8] on span "Clear Divi Cache" at bounding box center [785, 14] width 90 height 14
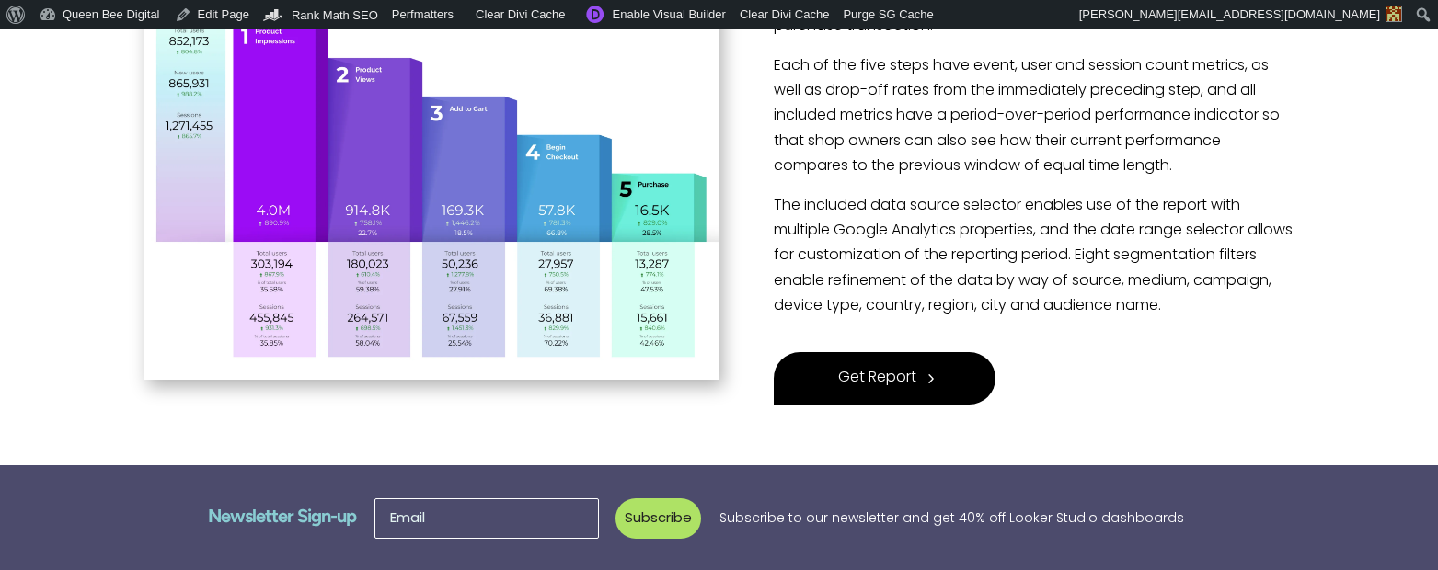
scroll to position [653, 0]
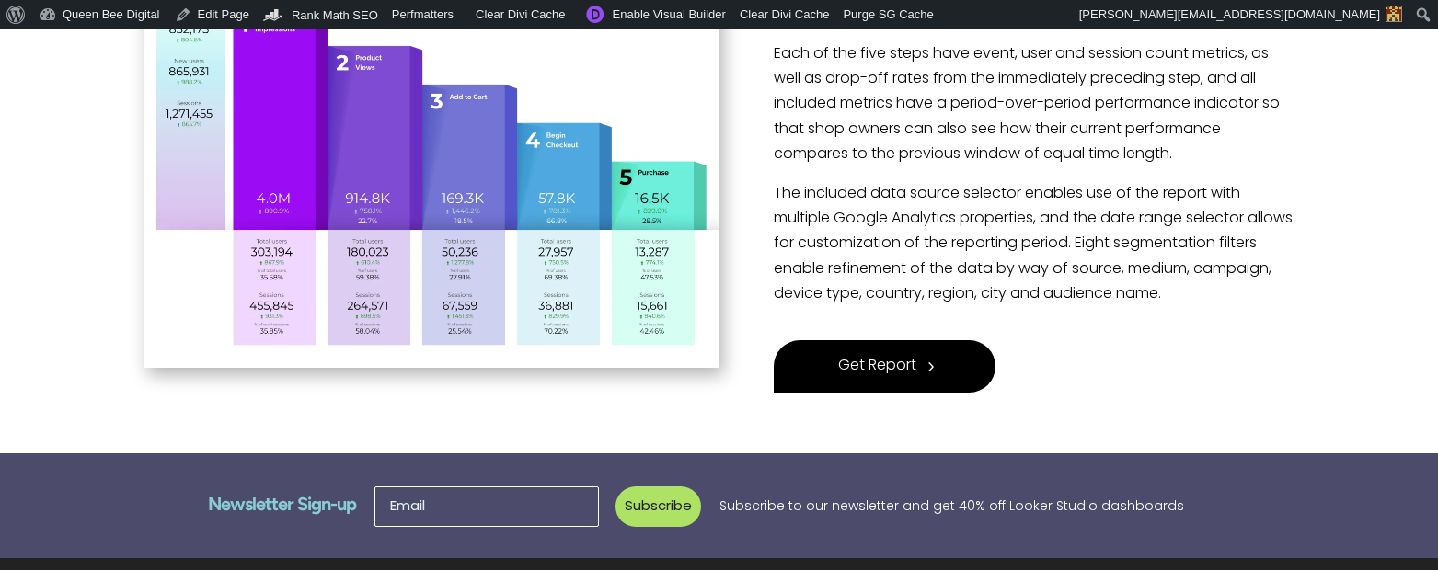
click at [889, 364] on span "Get Report" at bounding box center [877, 366] width 78 height 25
